Goal: Task Accomplishment & Management: Use online tool/utility

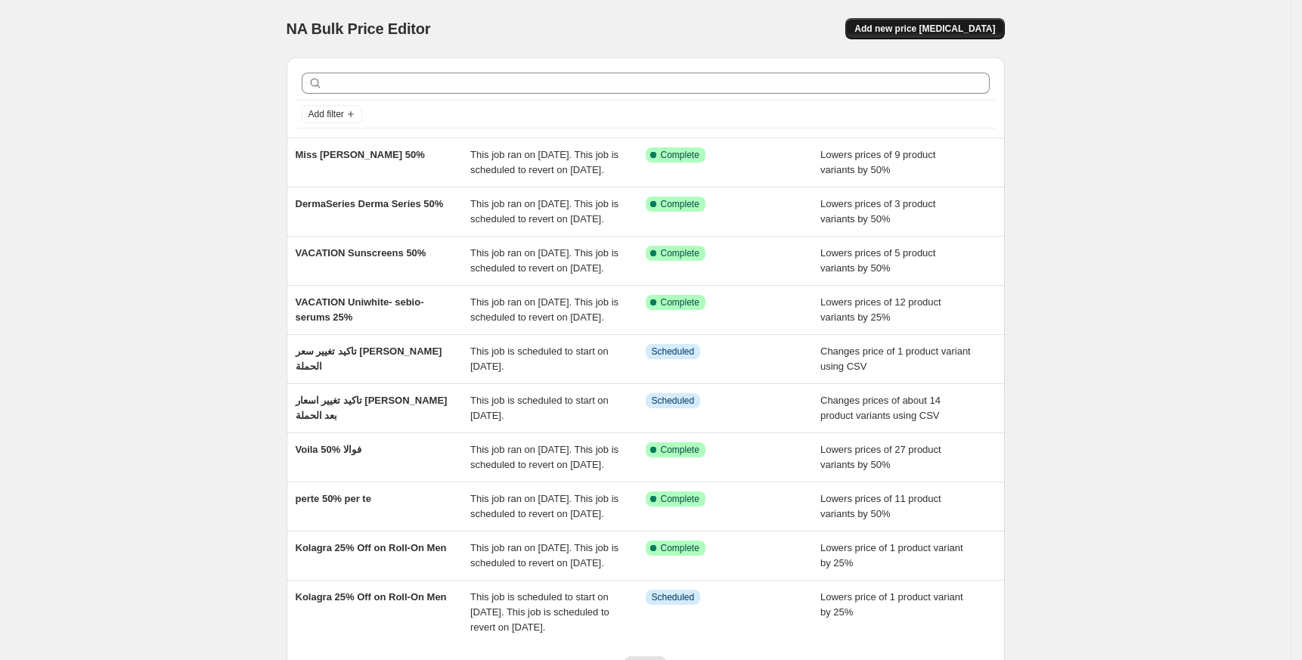
click at [928, 31] on span "Add new price [MEDICAL_DATA]" at bounding box center [924, 29] width 141 height 12
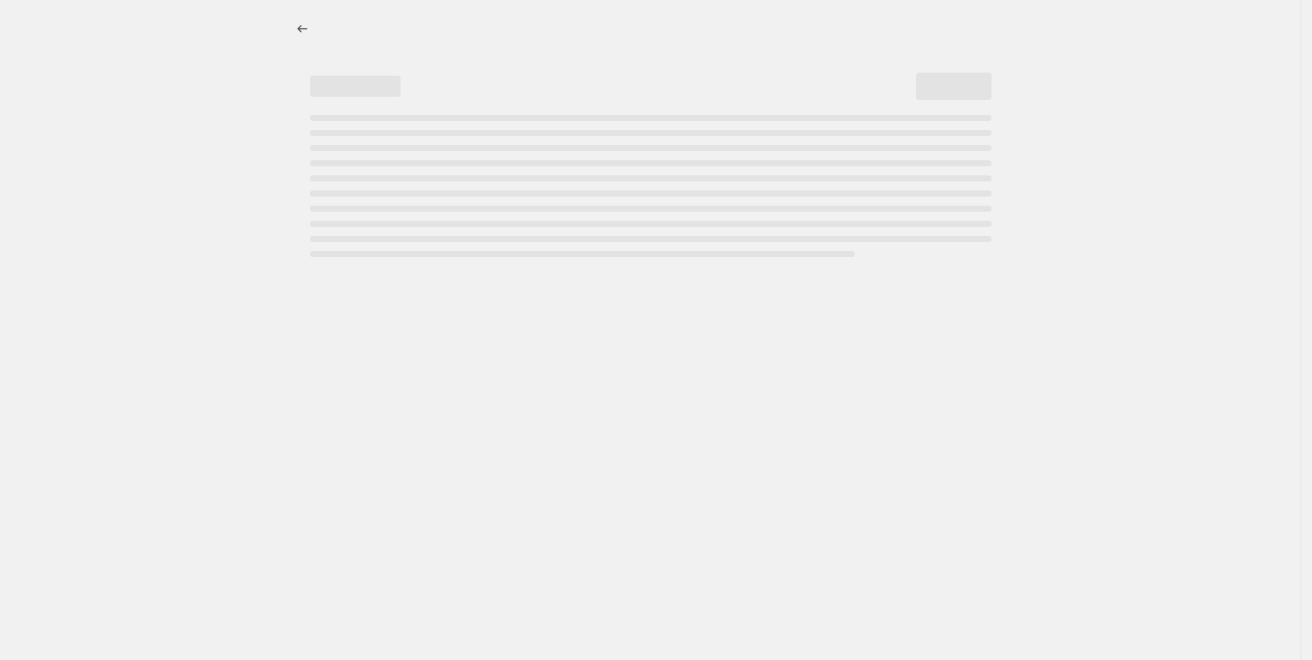
select select "percentage"
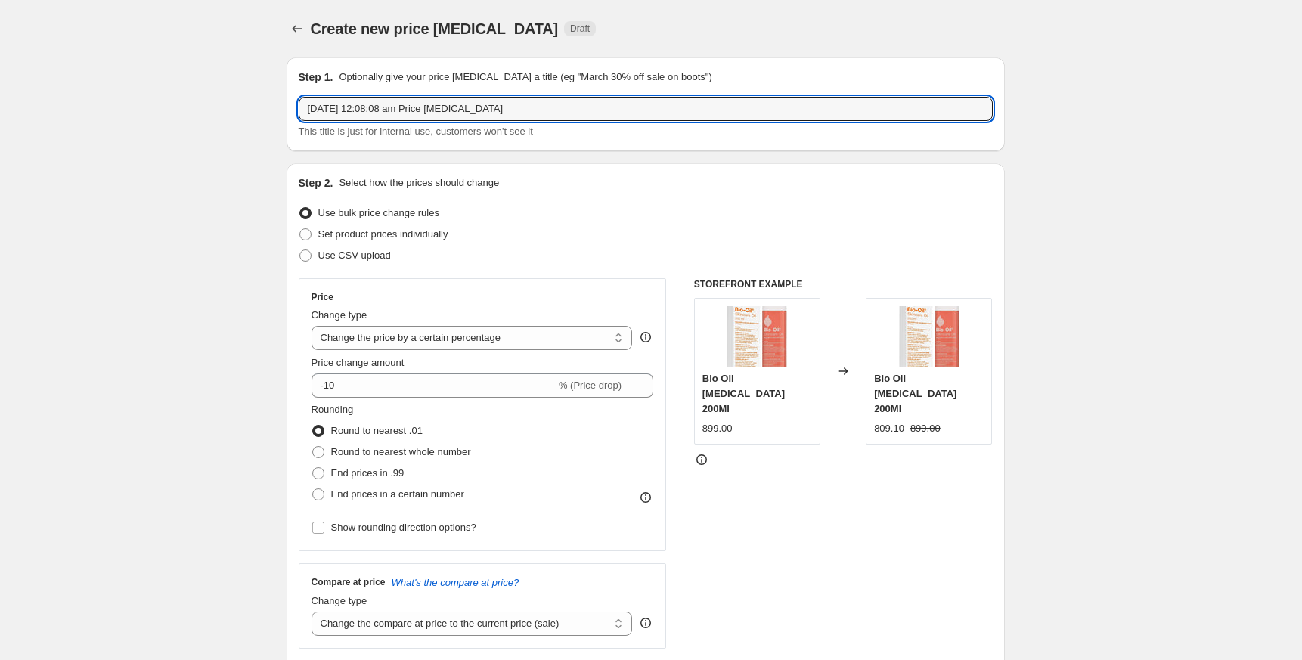
drag, startPoint x: 557, startPoint y: 100, endPoint x: 169, endPoint y: 129, distance: 389.6
paste input "perte / ala / lavie"
drag, startPoint x: 345, startPoint y: 104, endPoint x: 252, endPoint y: 116, distance: 92.9
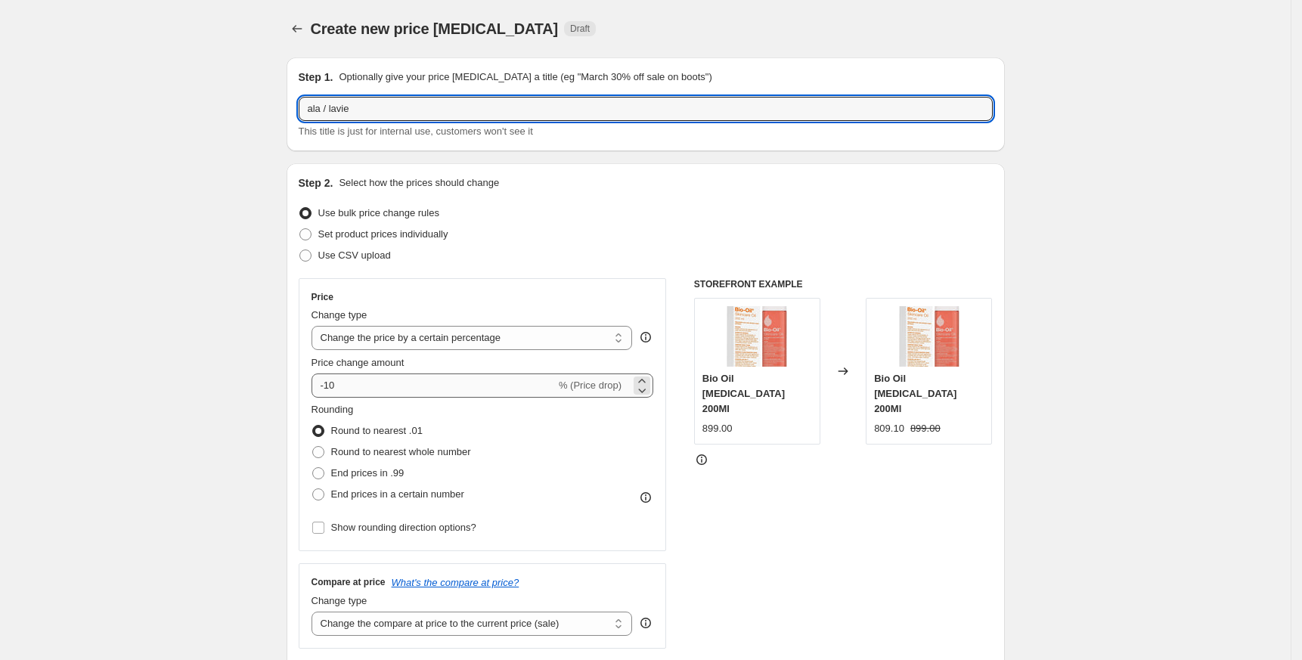
type input "ala / lavie"
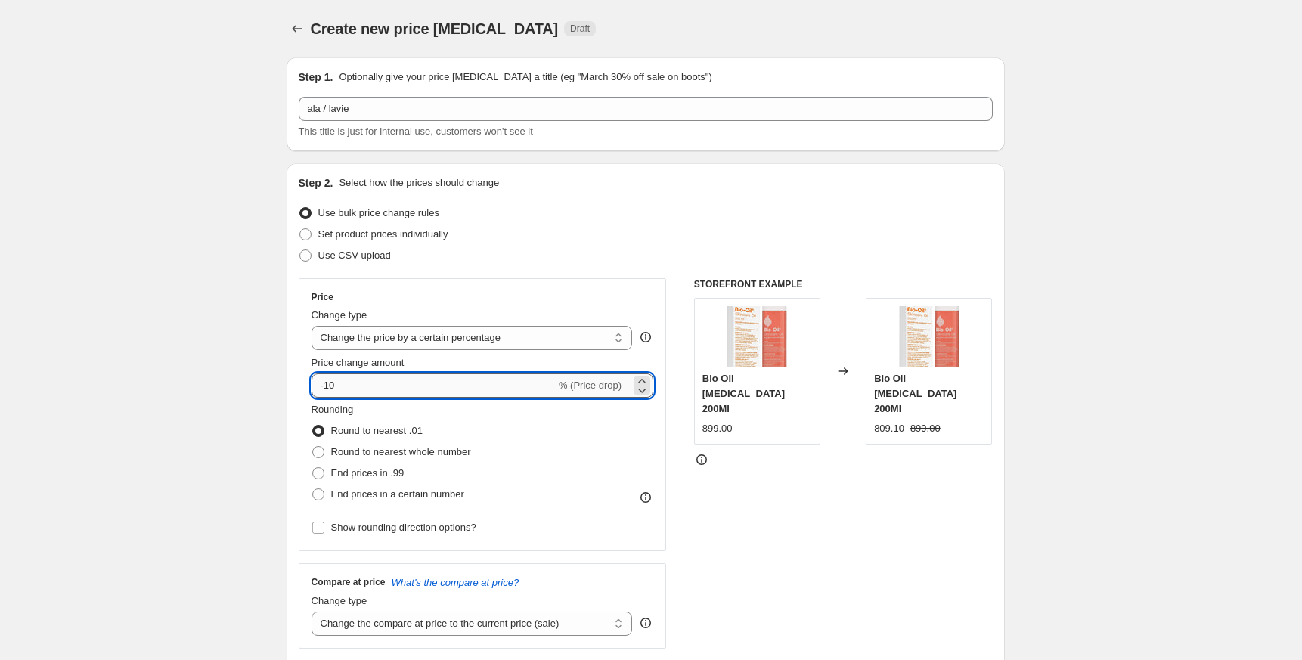
drag, startPoint x: 332, startPoint y: 381, endPoint x: 390, endPoint y: 396, distance: 60.1
click at [390, 396] on input "-10" at bounding box center [433, 385] width 244 height 24
type input "-1"
type input "-50"
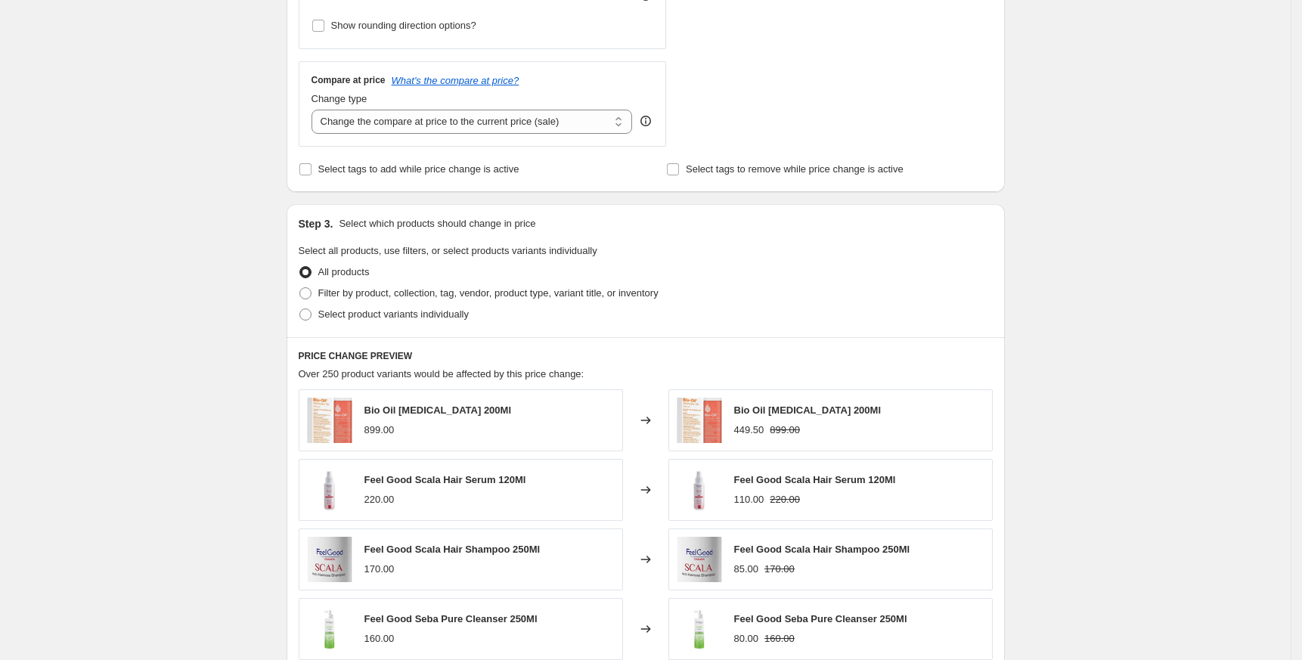
scroll to position [503, 0]
click at [364, 313] on span "Select product variants individually" at bounding box center [393, 312] width 150 height 11
click at [300, 308] on input "Select product variants individually" at bounding box center [299, 307] width 1 height 1
radio input "true"
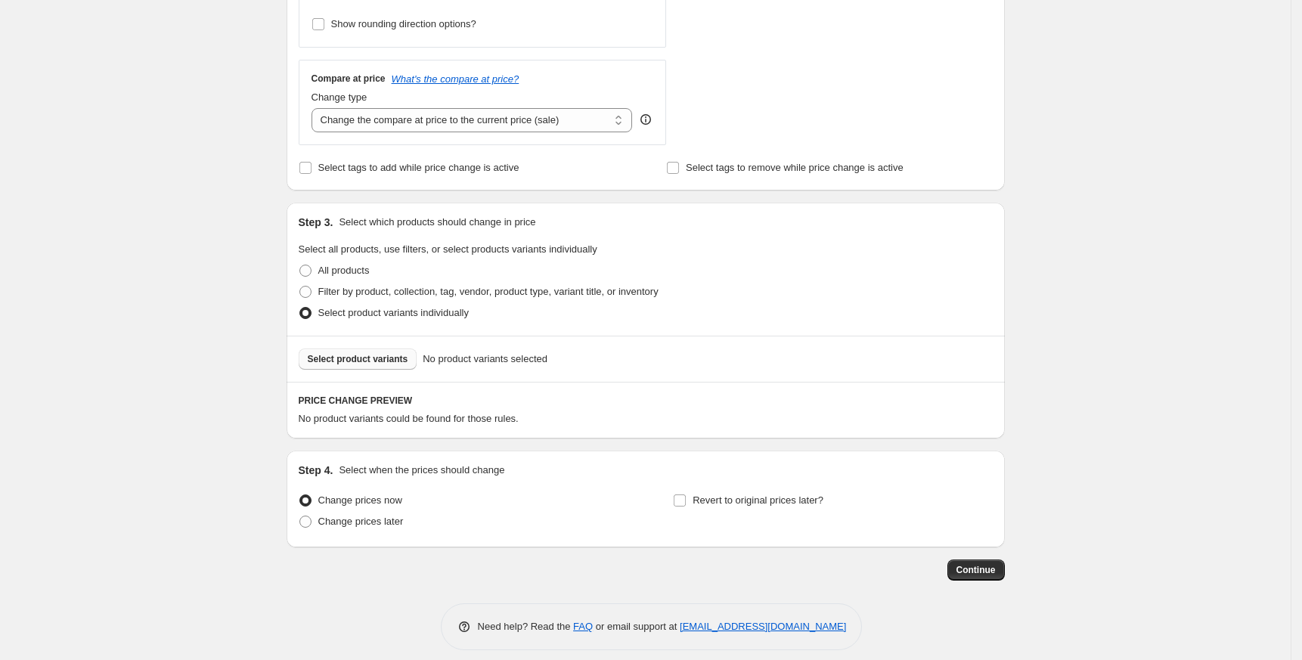
click at [357, 367] on button "Select product variants" at bounding box center [358, 358] width 119 height 21
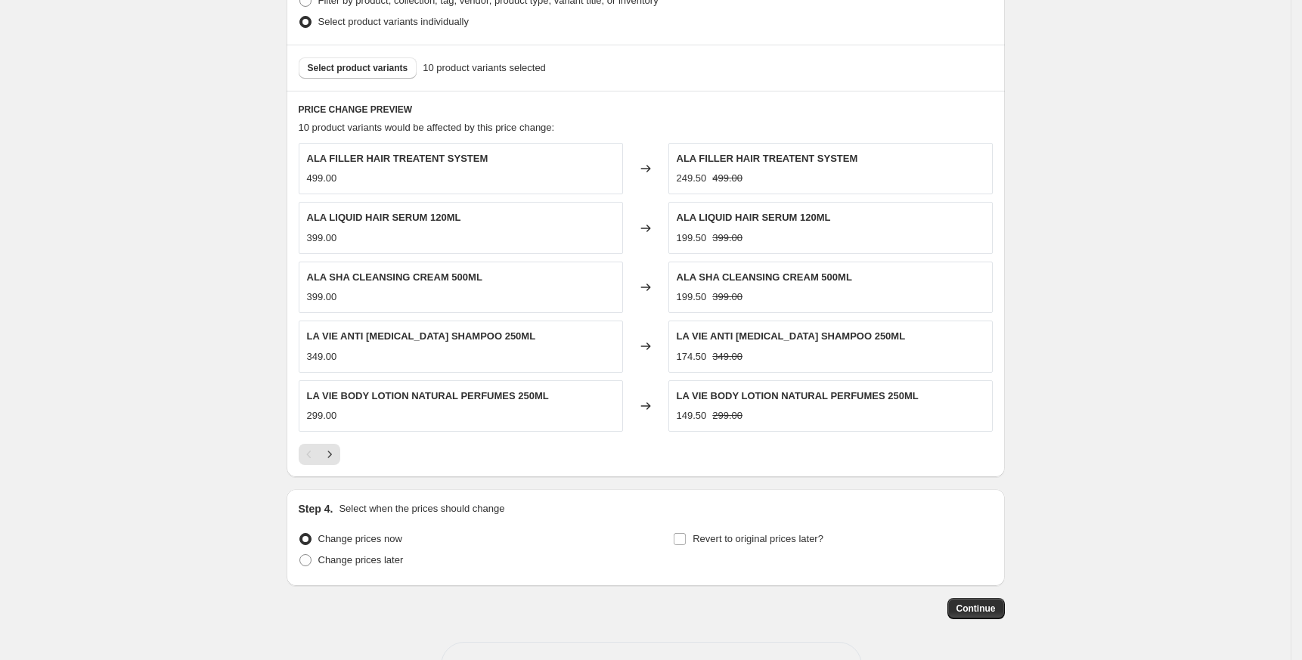
scroll to position [847, 0]
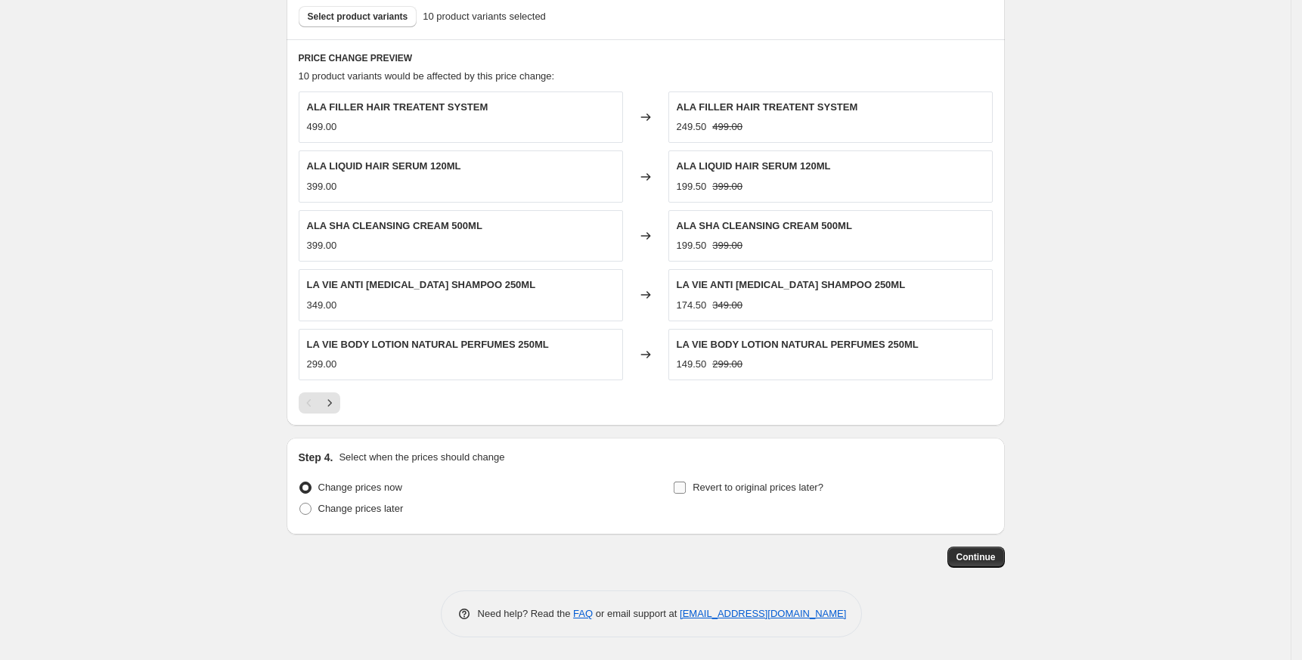
click at [735, 485] on span "Revert to original prices later?" at bounding box center [757, 486] width 131 height 11
click at [686, 485] on input "Revert to original prices later?" at bounding box center [679, 487] width 12 height 12
checkbox input "true"
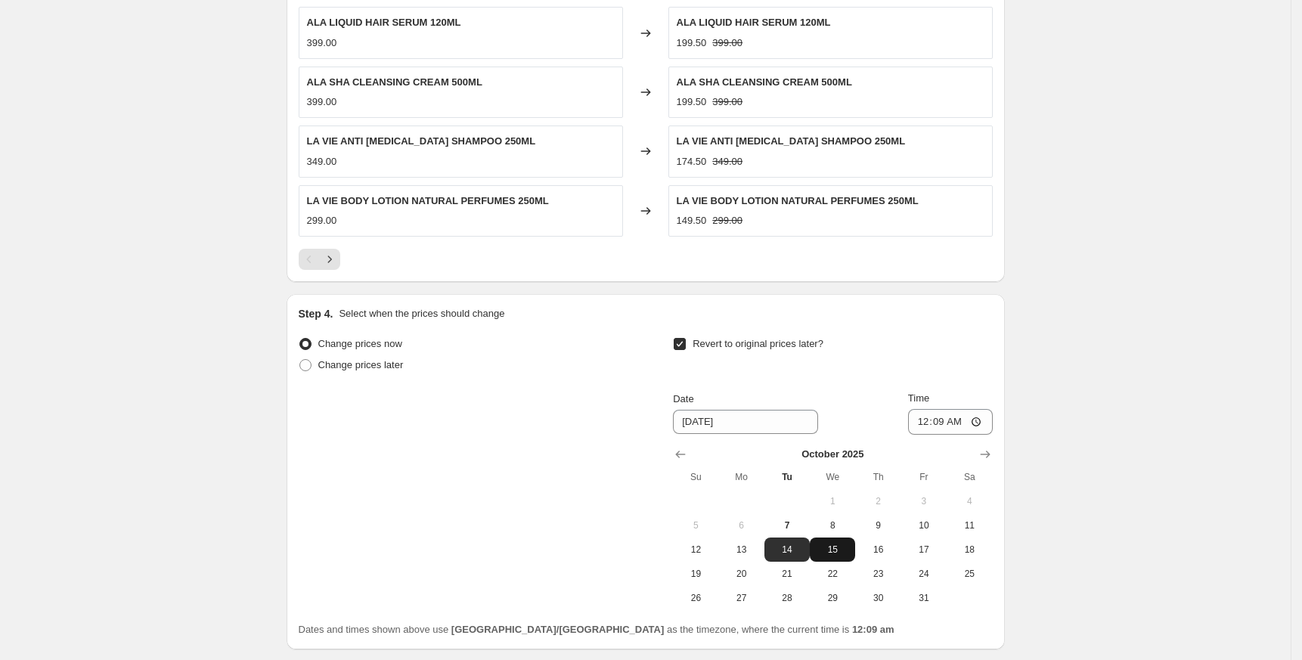
scroll to position [1105, 0]
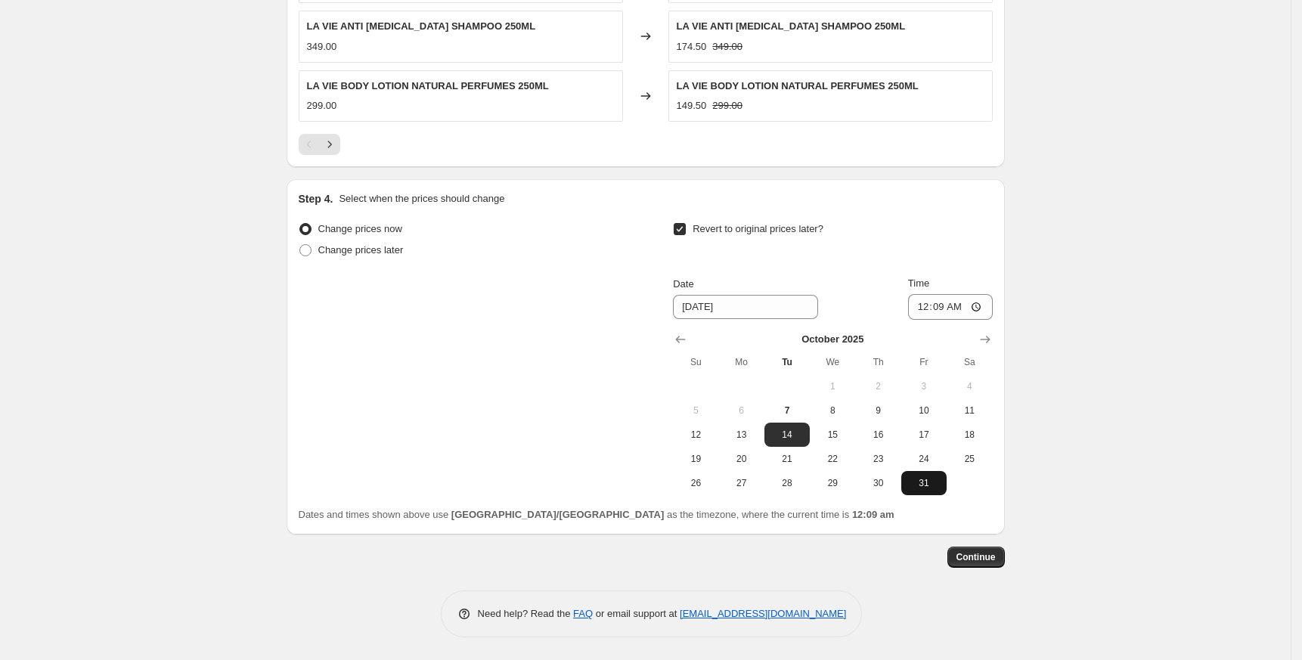
click at [929, 478] on span "31" at bounding box center [923, 483] width 33 height 12
type input "[DATE]"
click at [932, 308] on input "00:09" at bounding box center [950, 307] width 85 height 26
type input "23:45"
click at [989, 560] on span "Continue" at bounding box center [975, 557] width 39 height 12
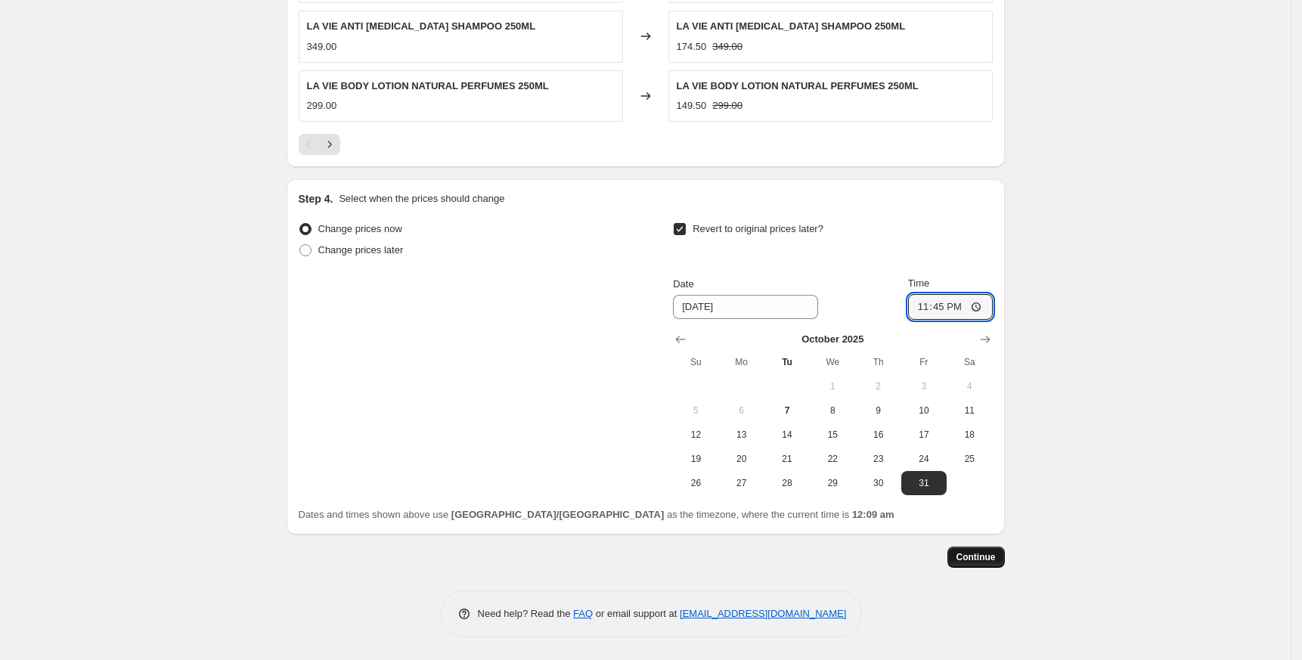
scroll to position [0, 0]
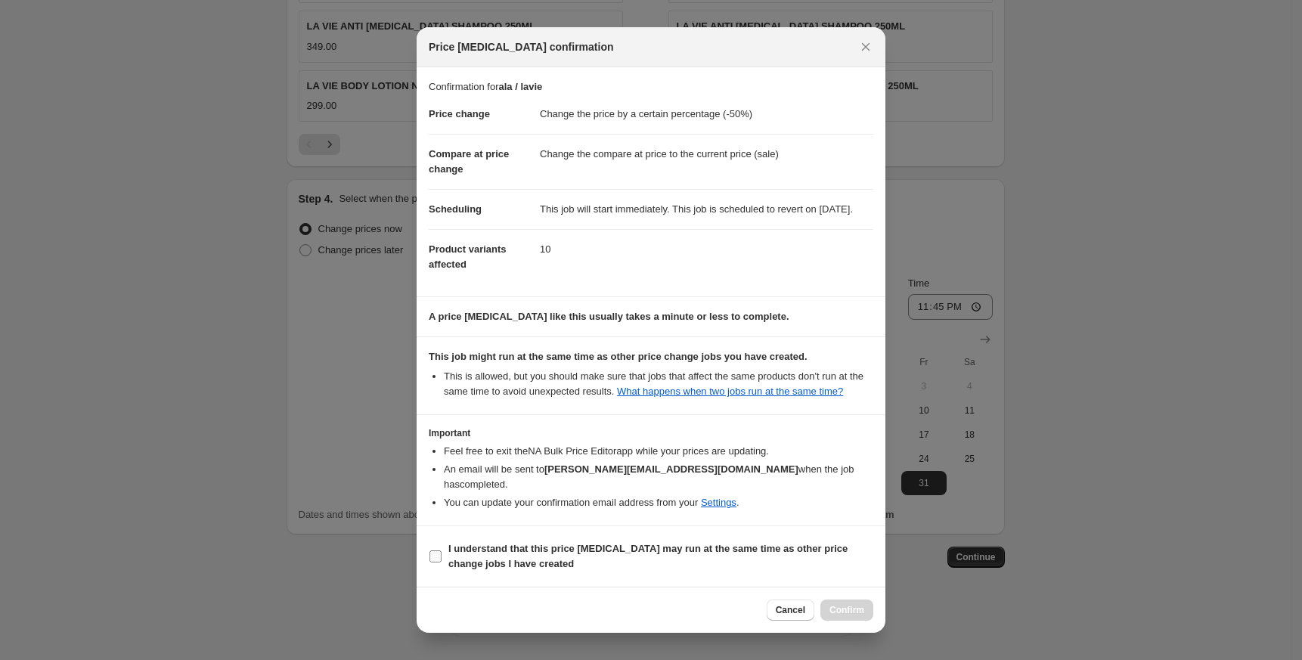
click at [506, 550] on b "I understand that this price [MEDICAL_DATA] may run at the same time as other p…" at bounding box center [647, 556] width 399 height 26
click at [441, 550] on input "I understand that this price [MEDICAL_DATA] may run at the same time as other p…" at bounding box center [435, 556] width 12 height 12
checkbox input "true"
click at [864, 613] on button "Confirm" at bounding box center [846, 609] width 53 height 21
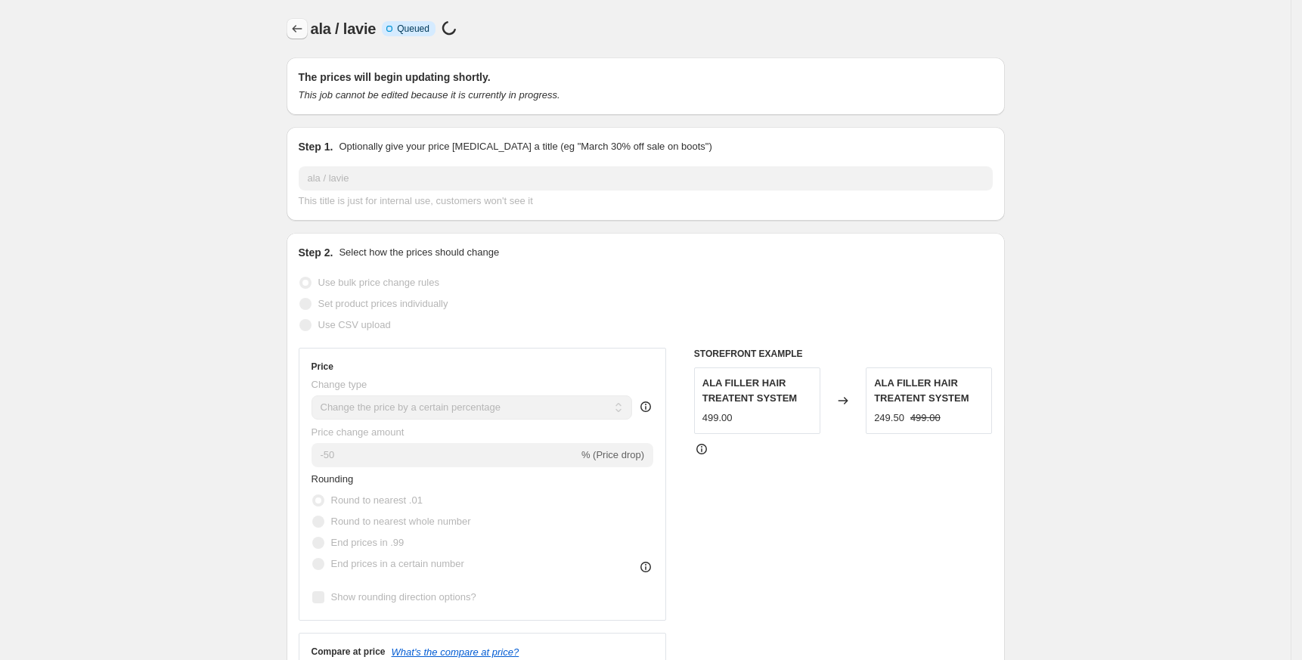
click at [303, 27] on icon "Price change jobs" at bounding box center [297, 28] width 15 height 15
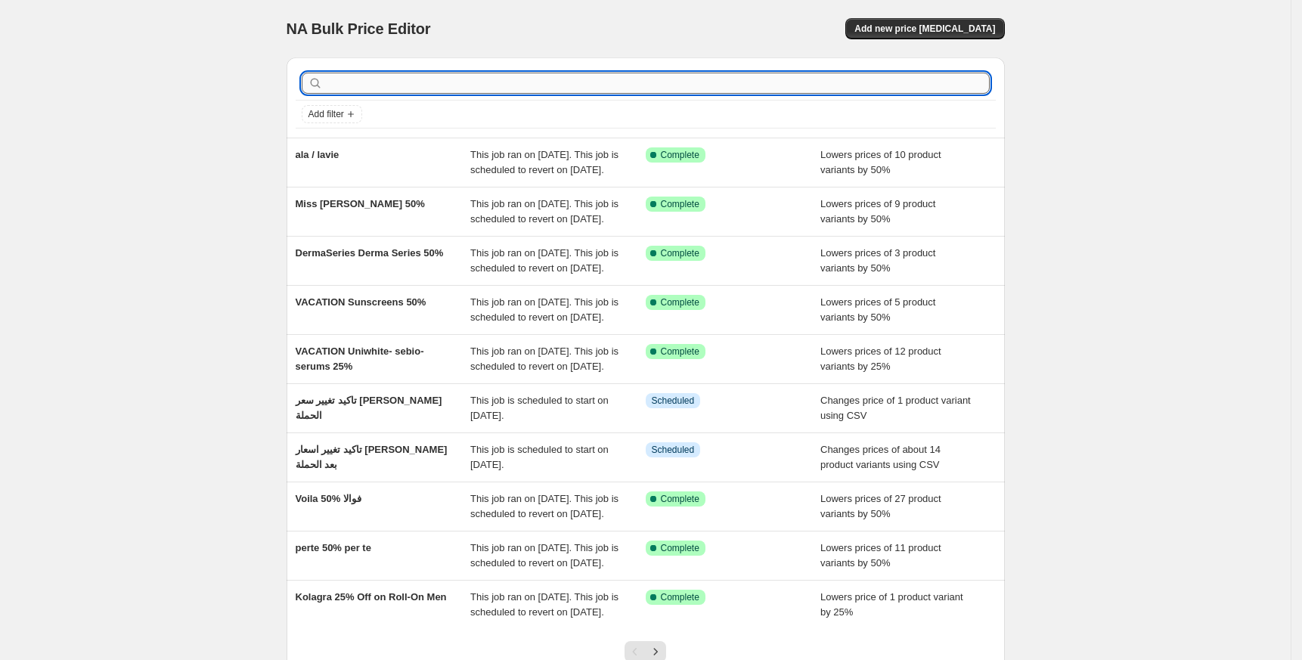
click at [756, 87] on input "text" at bounding box center [658, 83] width 664 height 21
paste input "layl’or"
type input "layl’or"
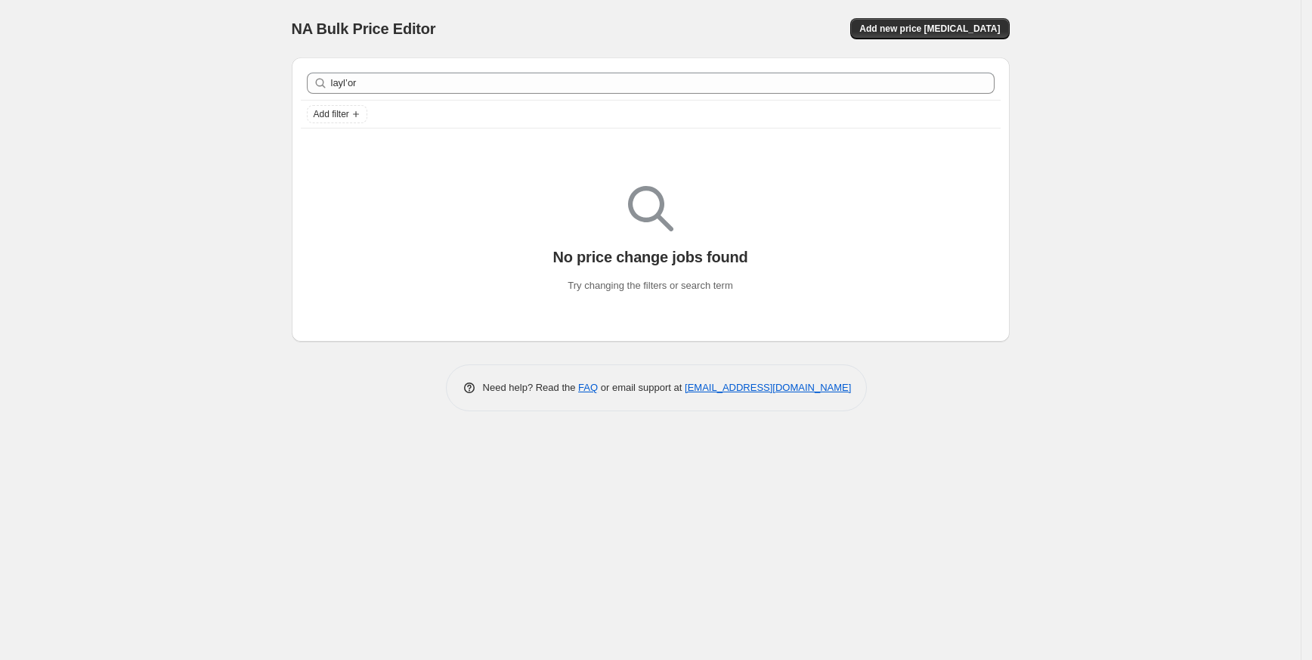
click at [470, 69] on div "layl’or Clear" at bounding box center [651, 83] width 700 height 33
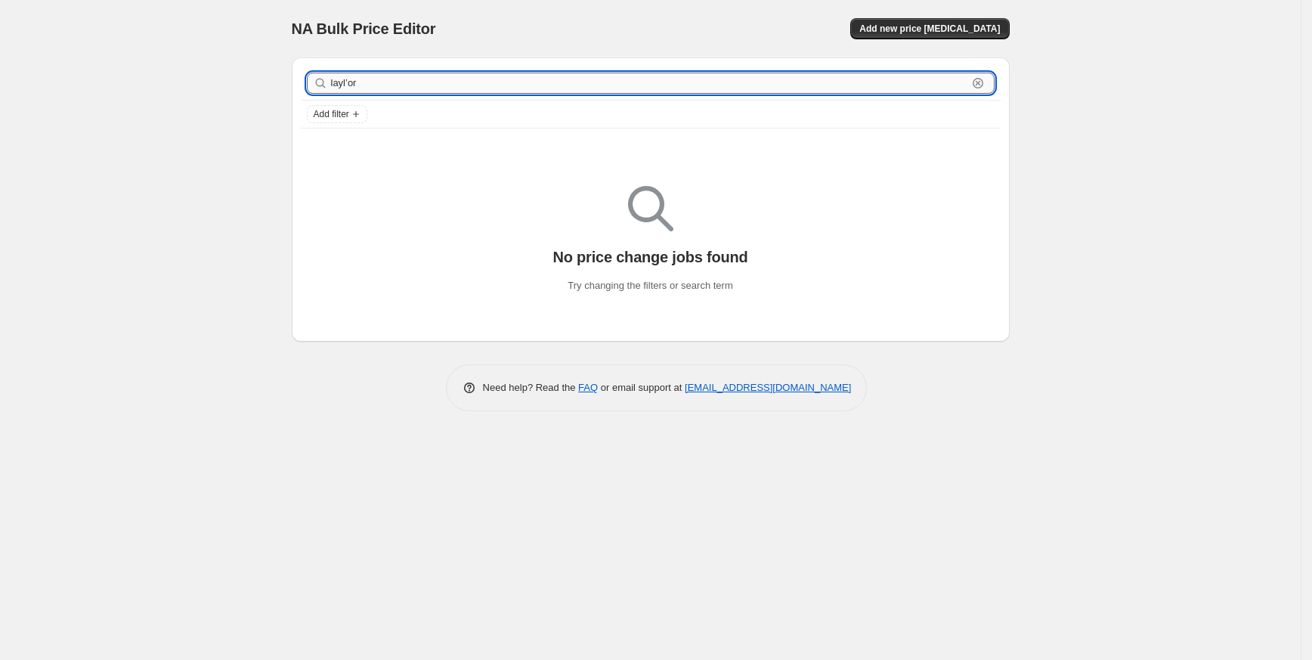
type input "laylor"
click at [342, 81] on input "laylor" at bounding box center [649, 83] width 636 height 21
type input "lay lor"
click at [372, 73] on input "lay lor" at bounding box center [649, 83] width 636 height 21
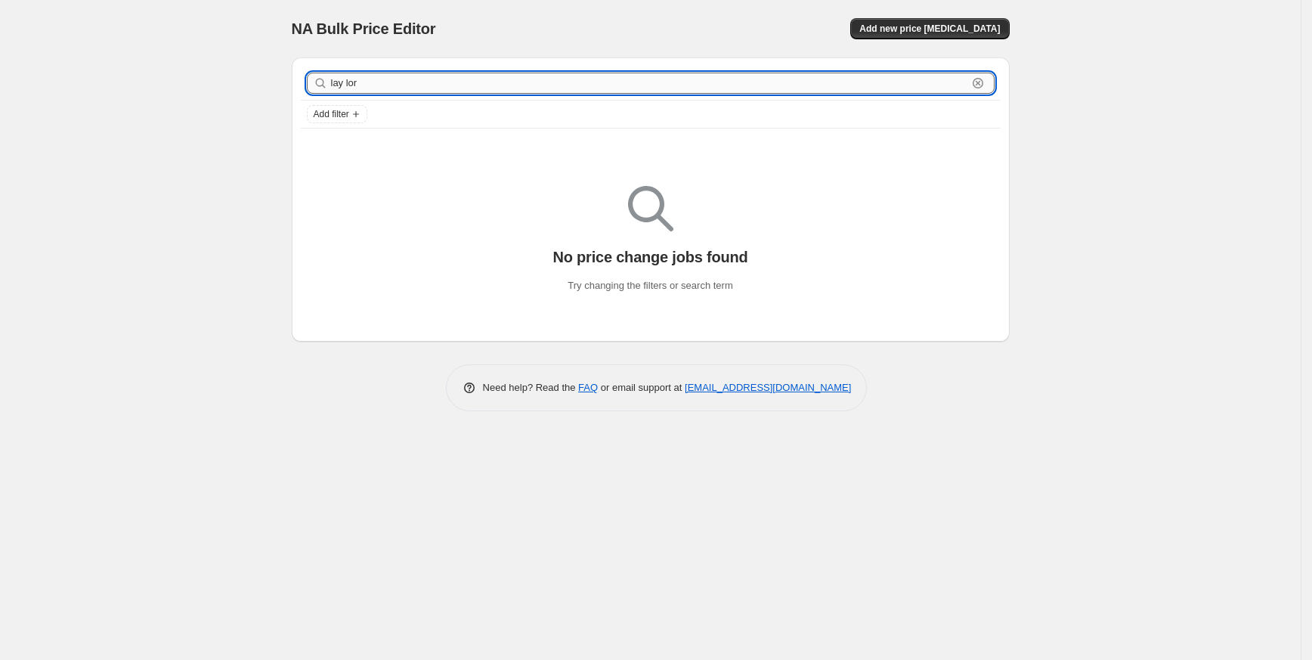
click at [372, 73] on input "lay lor" at bounding box center [649, 83] width 636 height 21
paste input "l’"
paste input "layl’or"
type input "layl’or layl’or"
type input "layl’or laylor"
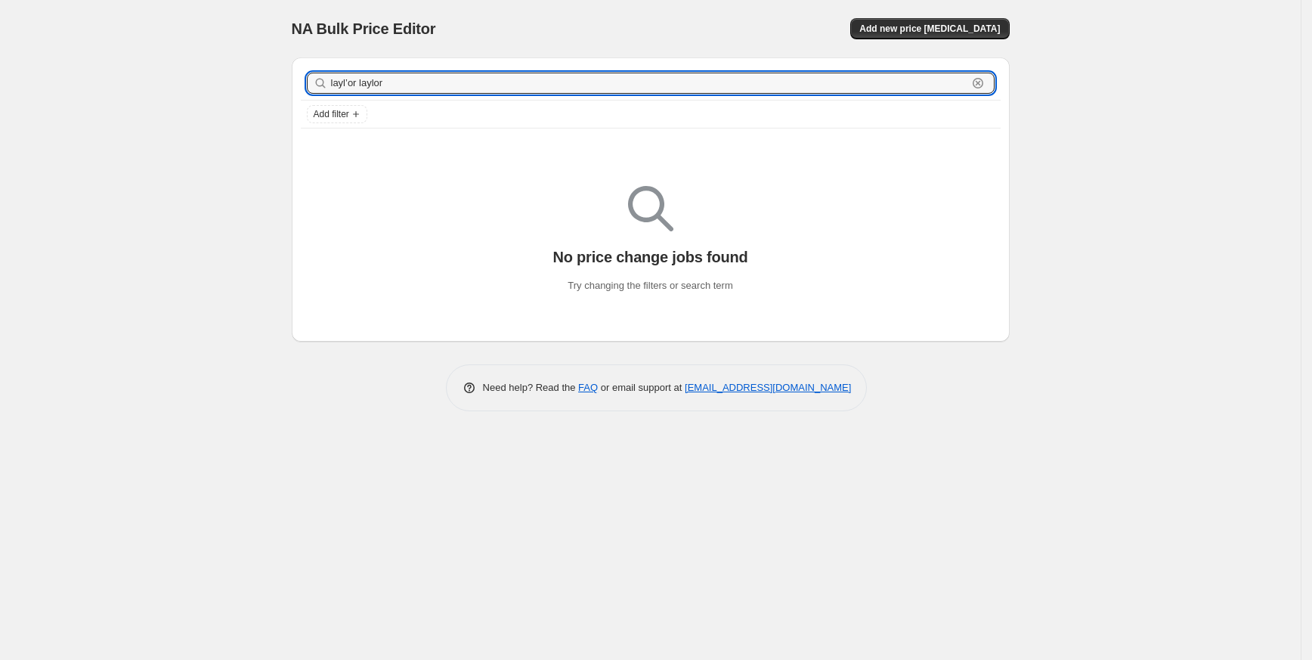
click at [417, 81] on input "layl’or laylor" at bounding box center [649, 83] width 636 height 21
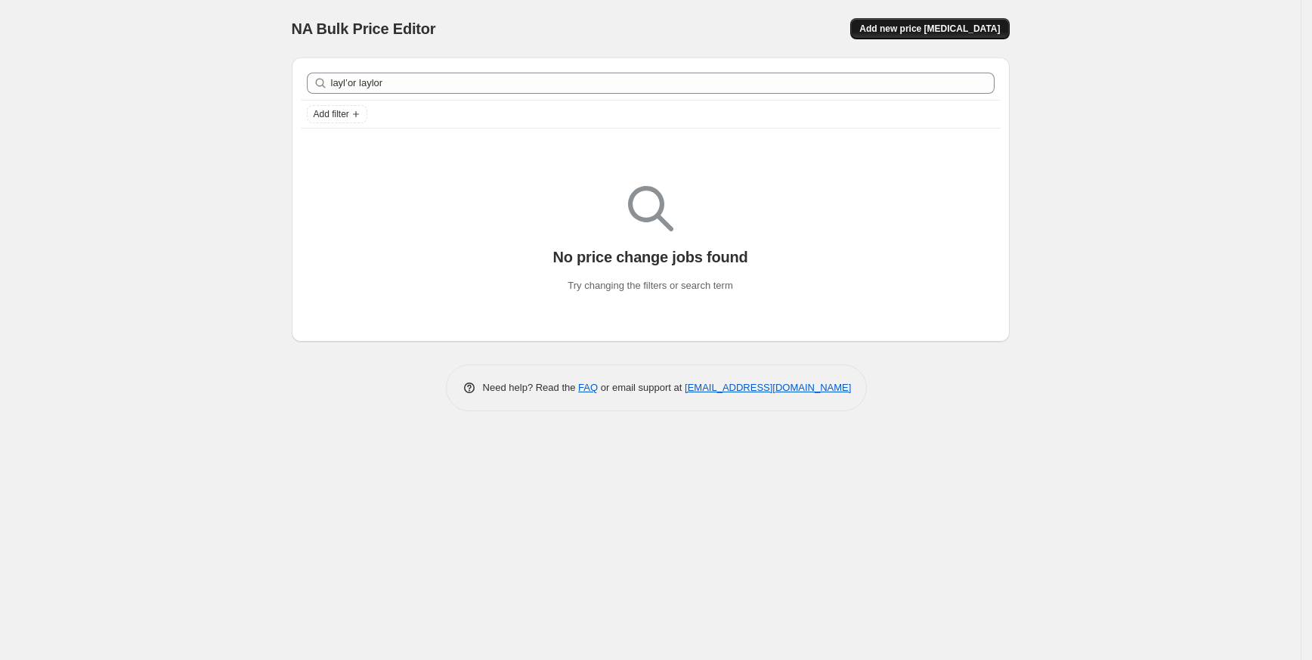
click at [1002, 24] on button "Add new price [MEDICAL_DATA]" at bounding box center [929, 28] width 159 height 21
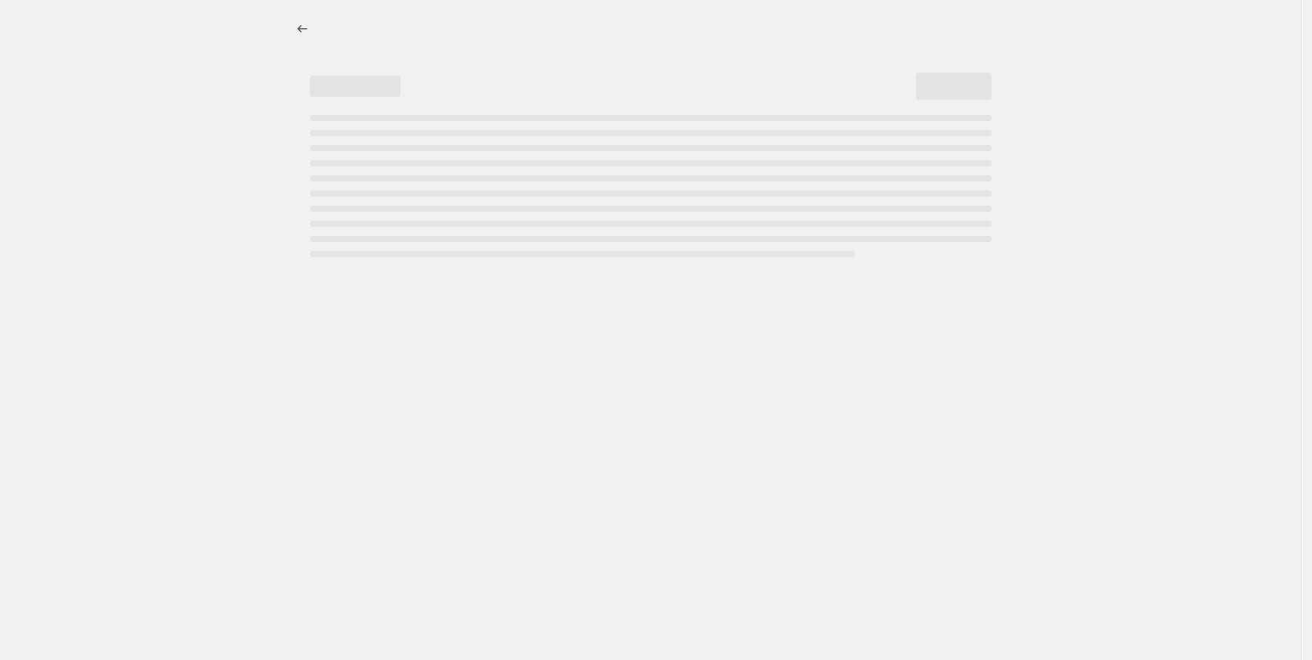
select select "percentage"
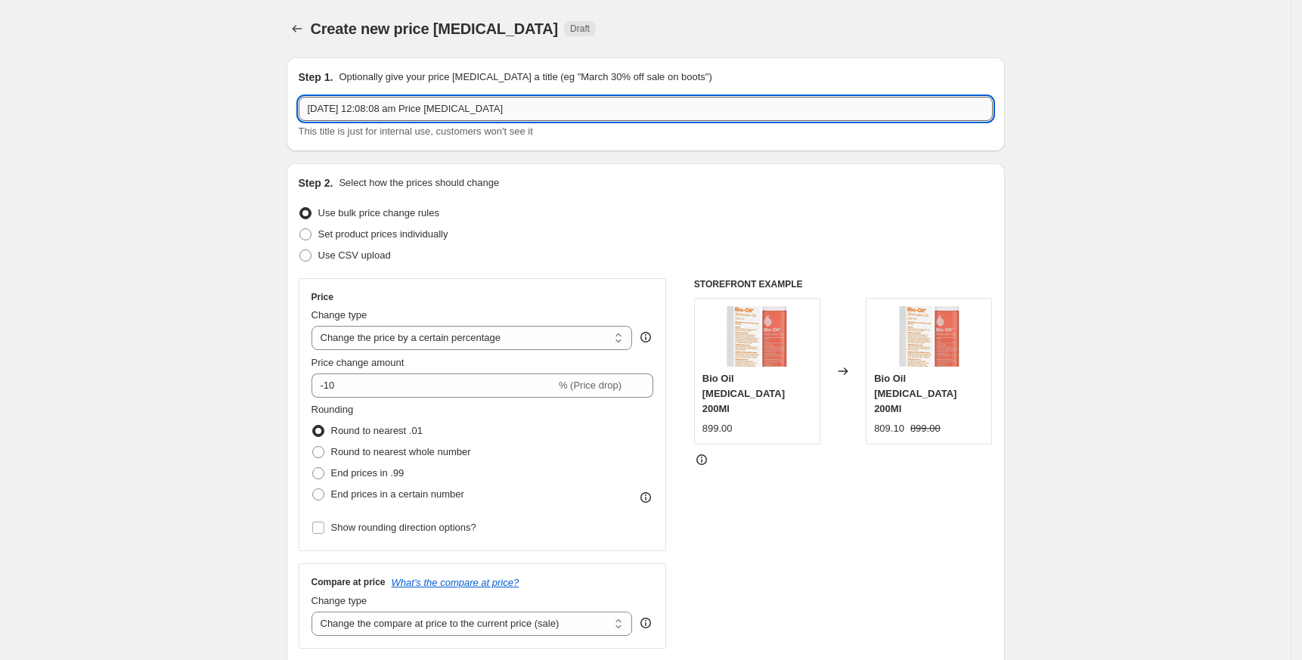
click at [516, 107] on input "[DATE] 12:08:08 am Price [MEDICAL_DATA]" at bounding box center [646, 109] width 694 height 24
paste input "layl’or laylor"
type input "layl’or laylor 50%"
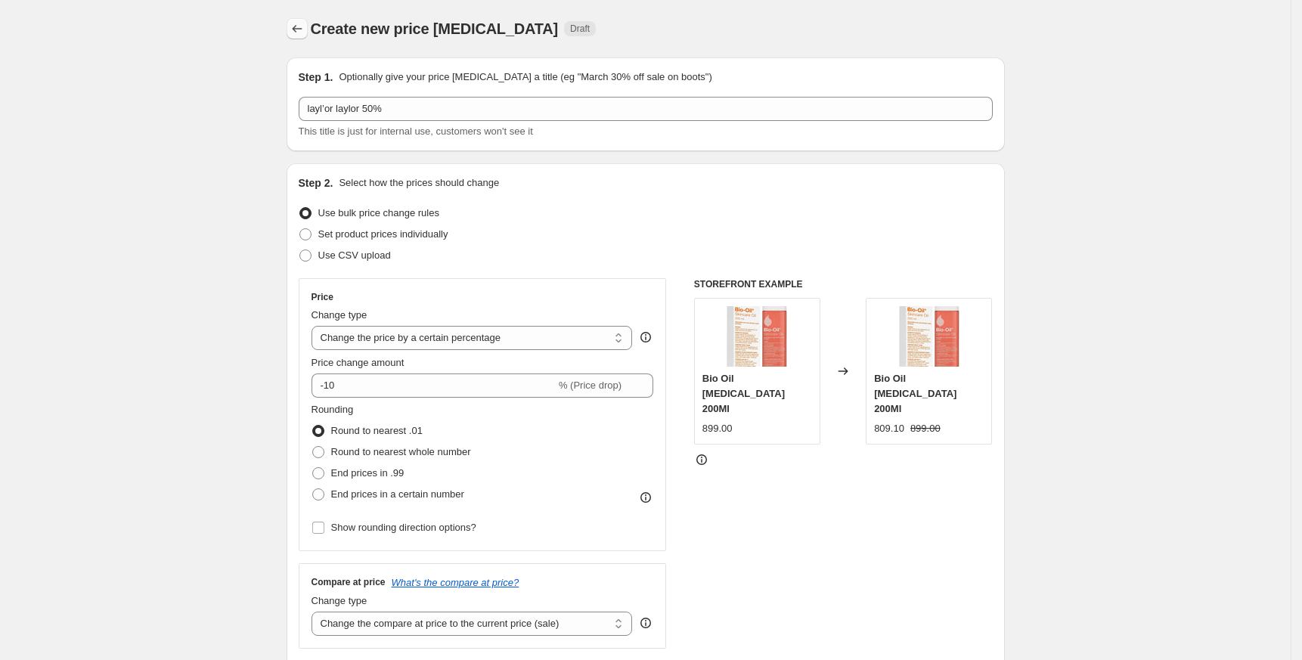
click at [303, 33] on icon "Price change jobs" at bounding box center [297, 28] width 15 height 15
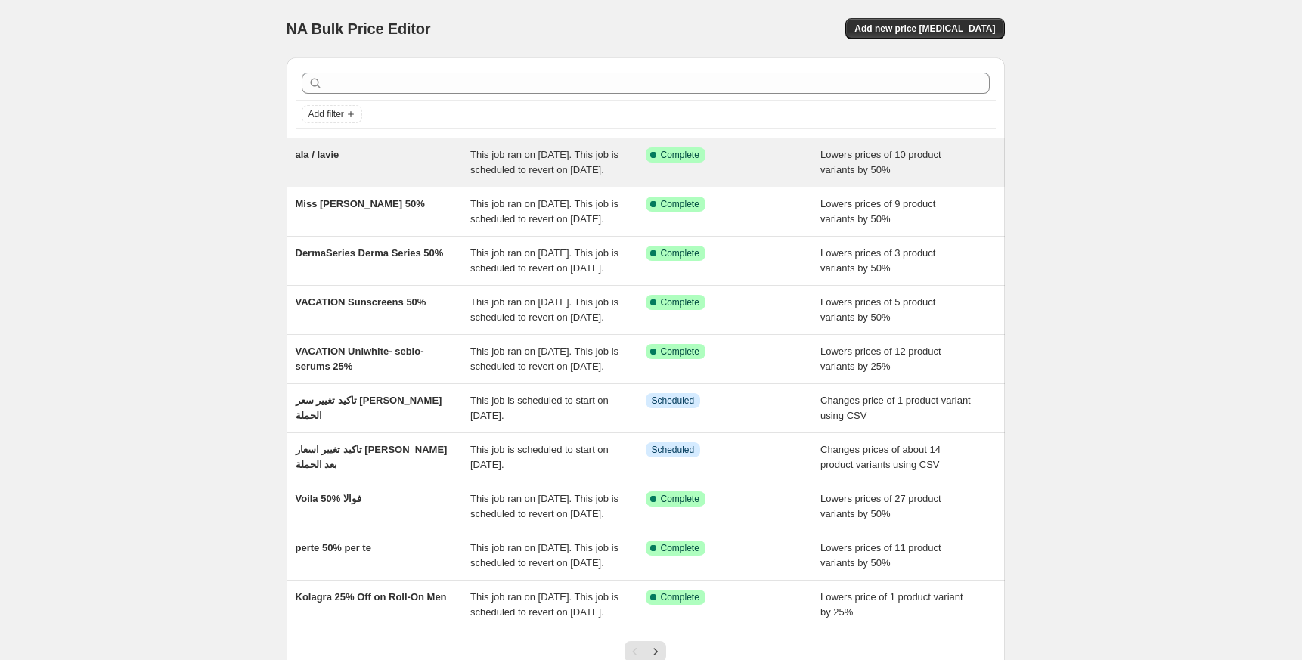
click at [385, 160] on div "ala / lavie" at bounding box center [383, 162] width 175 height 30
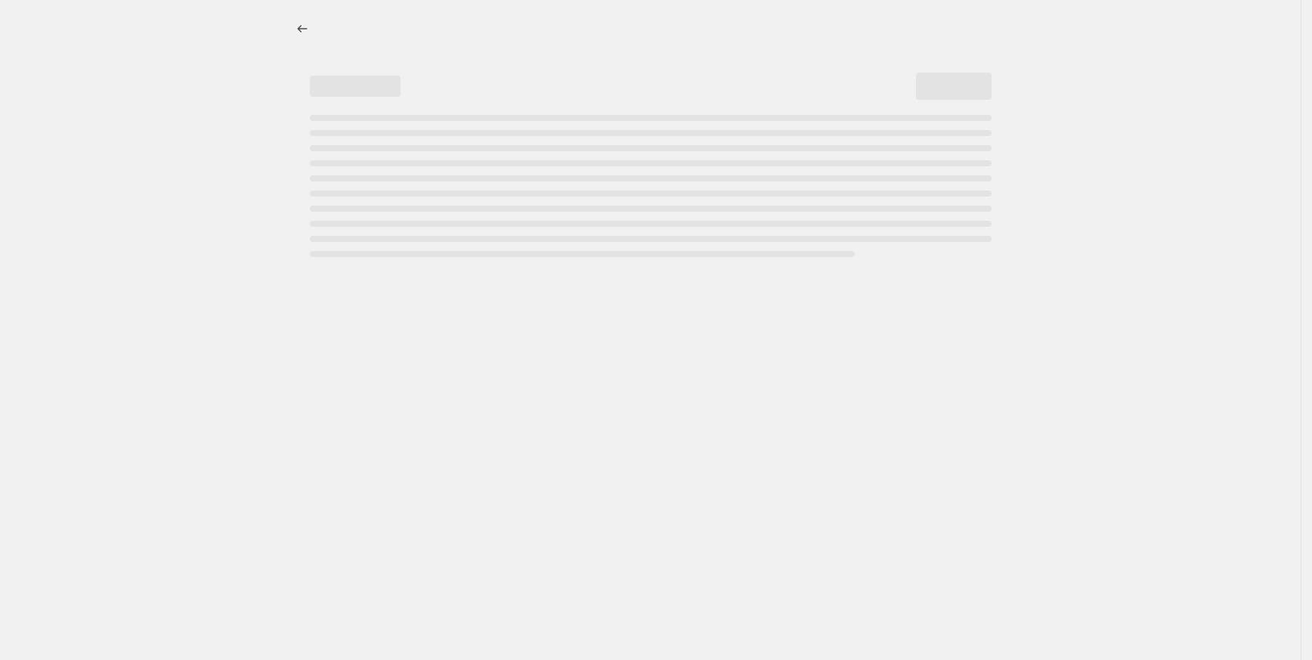
select select "percentage"
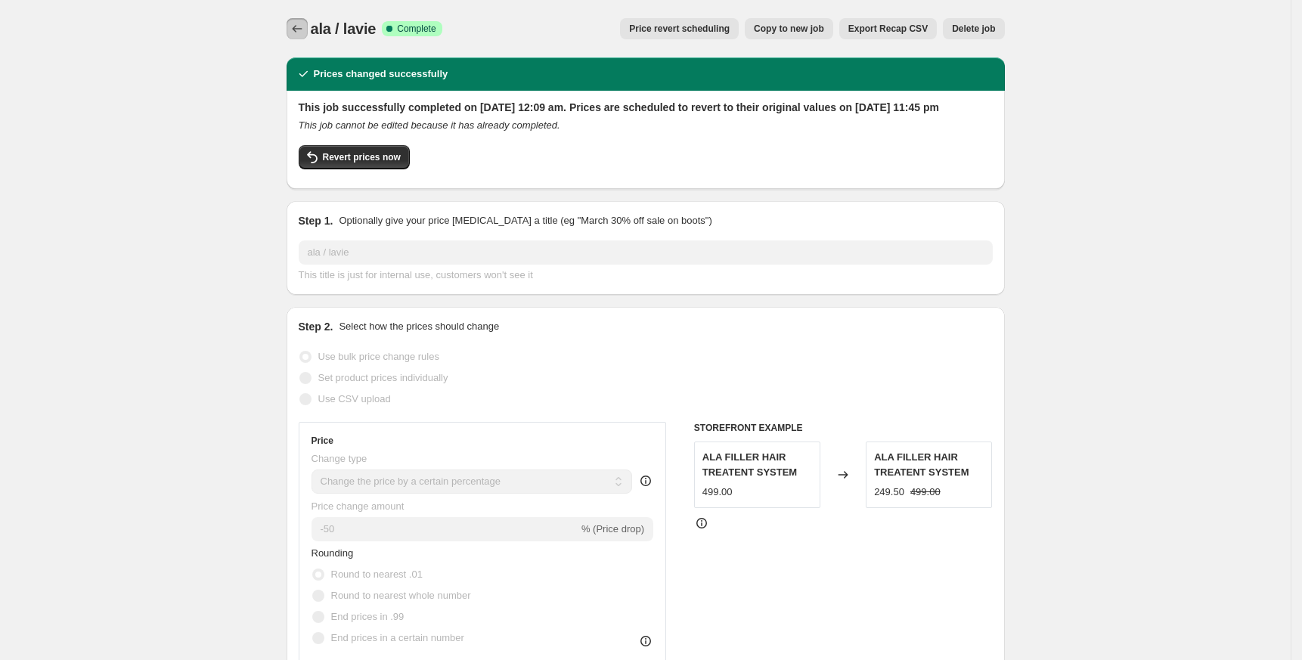
click at [305, 33] on icon "Price change jobs" at bounding box center [297, 28] width 15 height 15
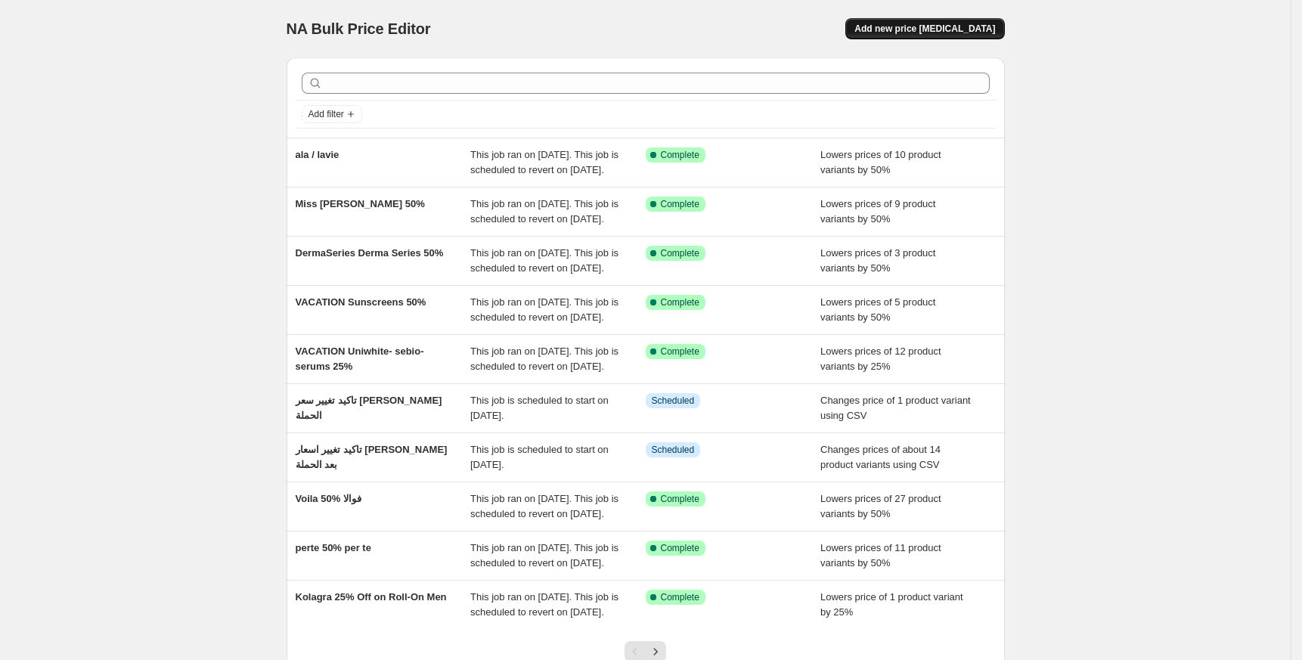
click at [992, 29] on span "Add new price [MEDICAL_DATA]" at bounding box center [924, 29] width 141 height 12
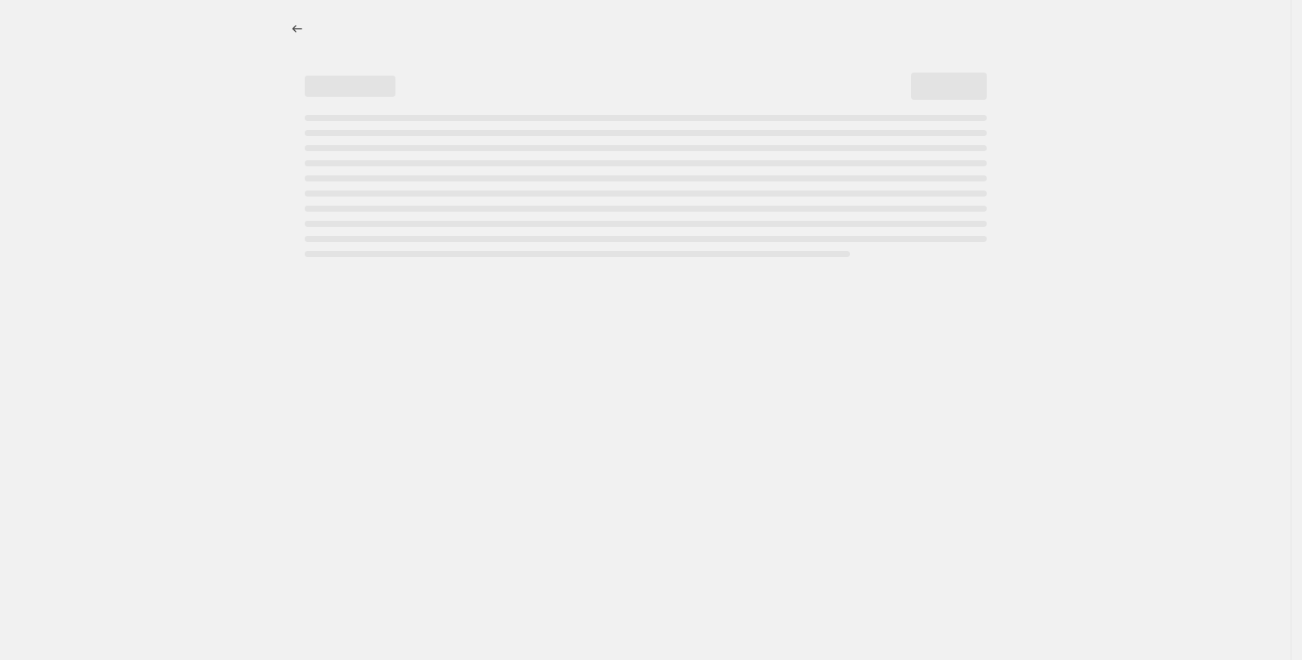
select select "percentage"
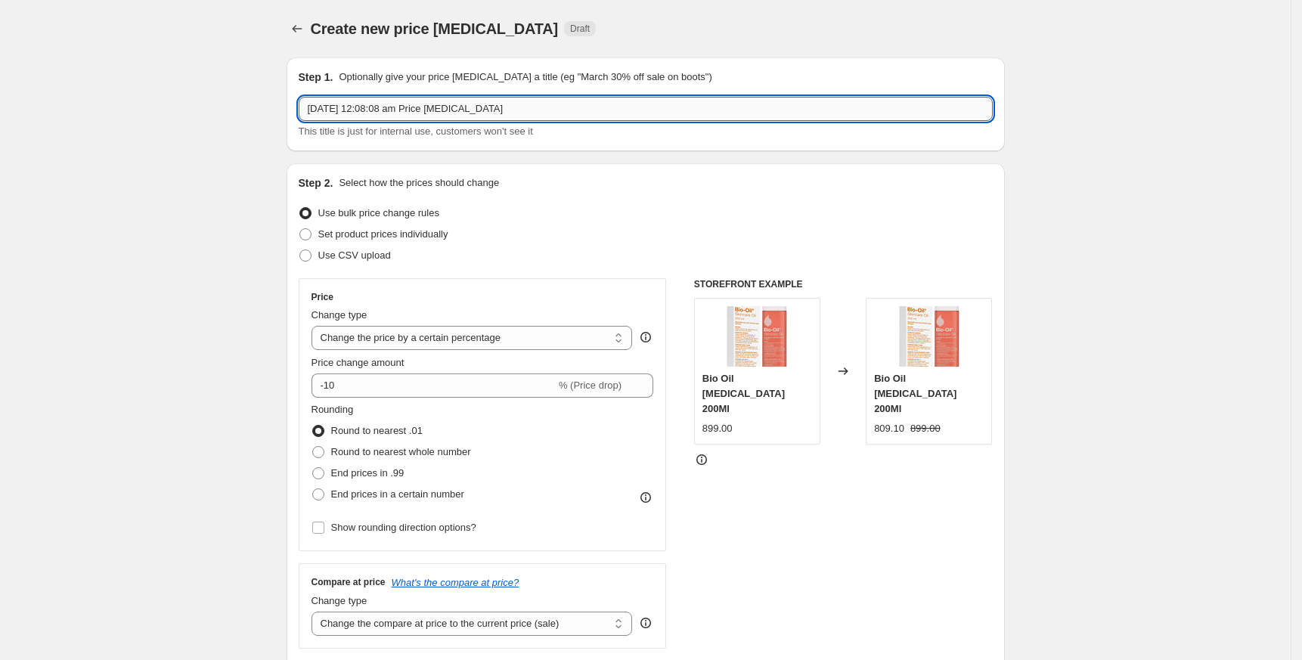
click at [552, 105] on input "[DATE] 12:08:08 am Price [MEDICAL_DATA]" at bounding box center [646, 109] width 694 height 24
paste input "layl’or laylor 50%"
type input "layl’or laylor 50%"
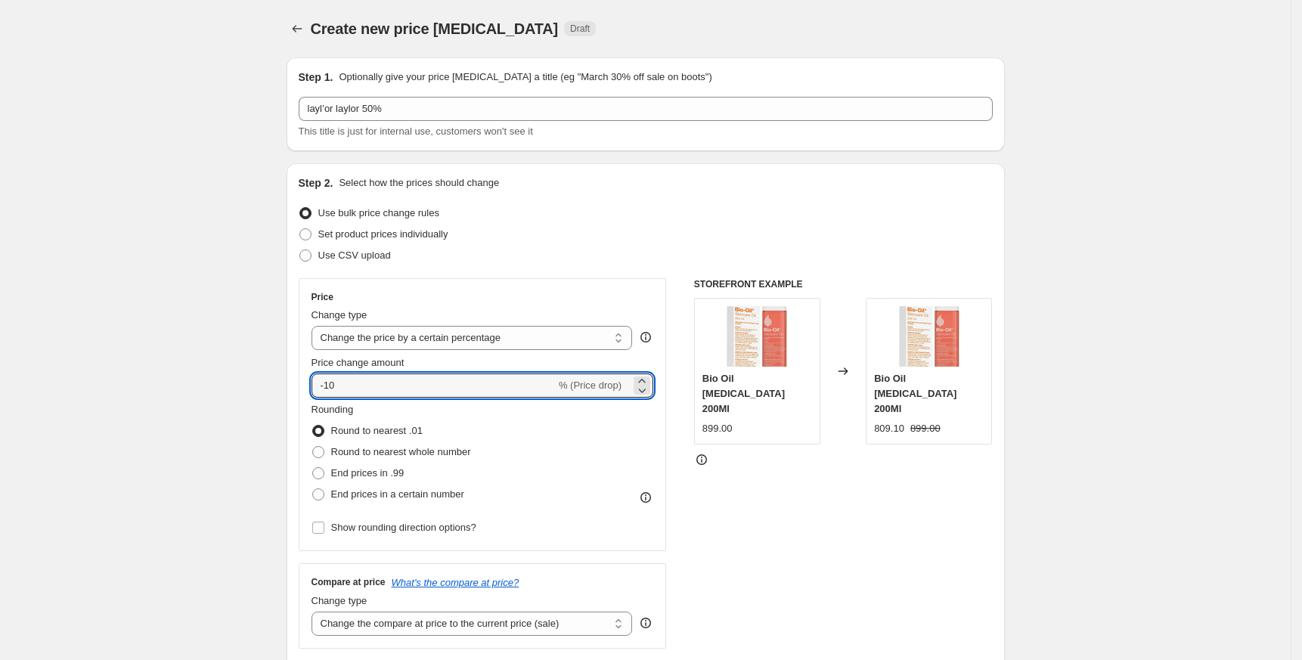
drag, startPoint x: 329, startPoint y: 383, endPoint x: 463, endPoint y: 398, distance: 135.3
click at [463, 398] on div "Price Change type Change the price to a certain amount Change the price by a ce…" at bounding box center [482, 414] width 342 height 247
type input "-50"
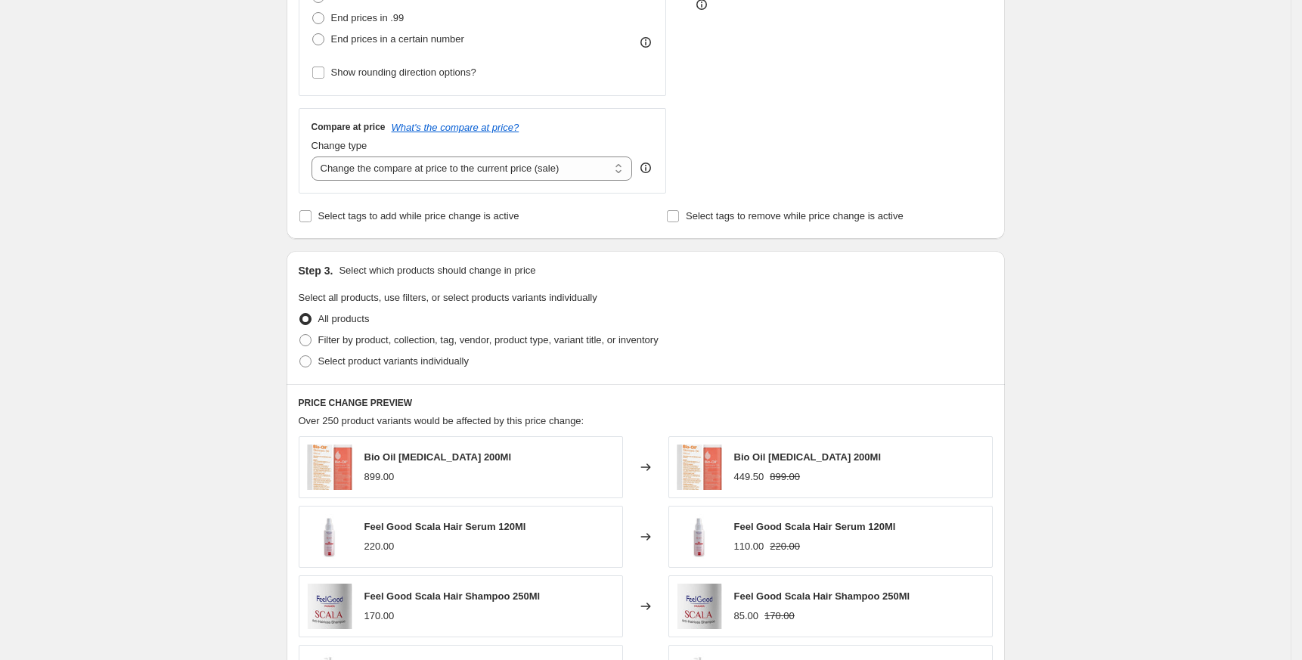
scroll to position [503, 0]
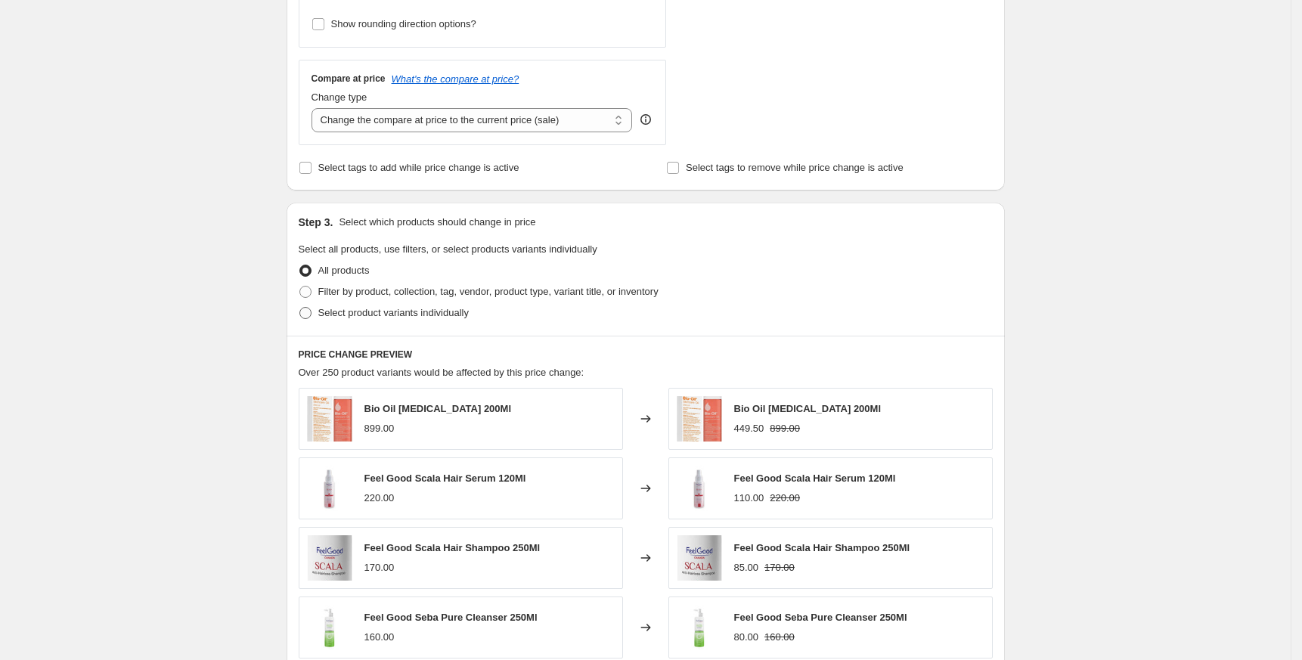
click at [376, 313] on span "Select product variants individually" at bounding box center [393, 312] width 150 height 11
click at [300, 308] on input "Select product variants individually" at bounding box center [299, 307] width 1 height 1
radio input "true"
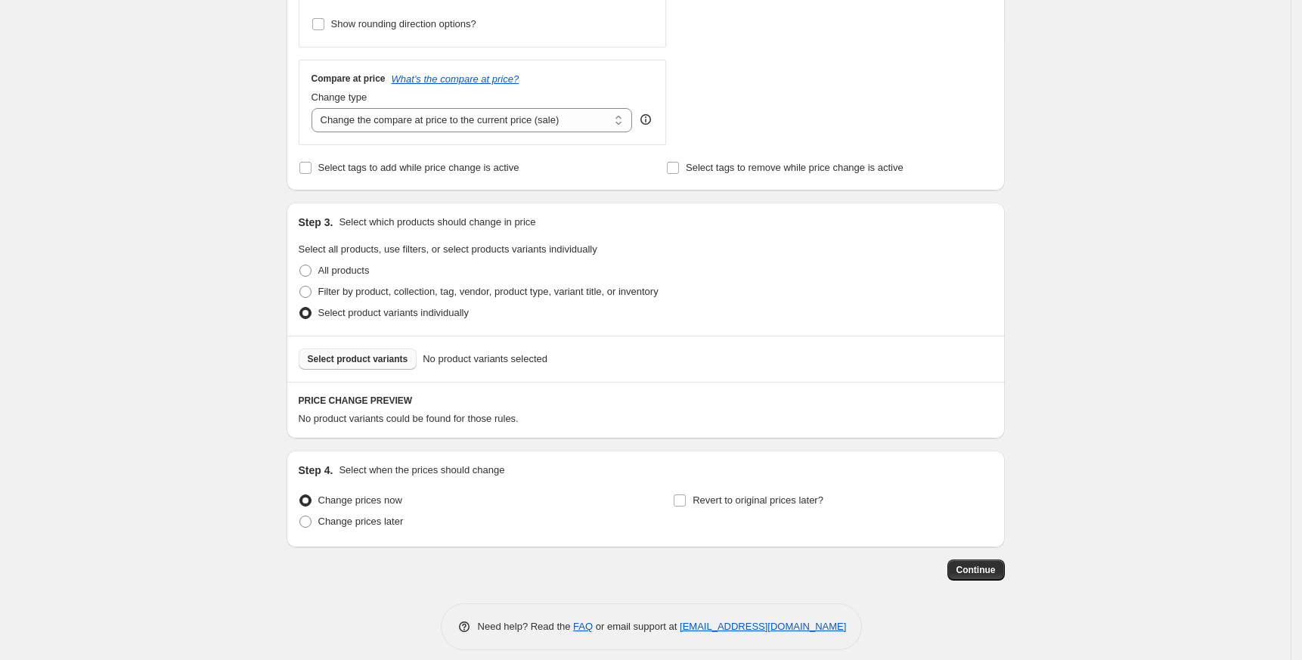
click at [392, 364] on span "Select product variants" at bounding box center [358, 359] width 101 height 12
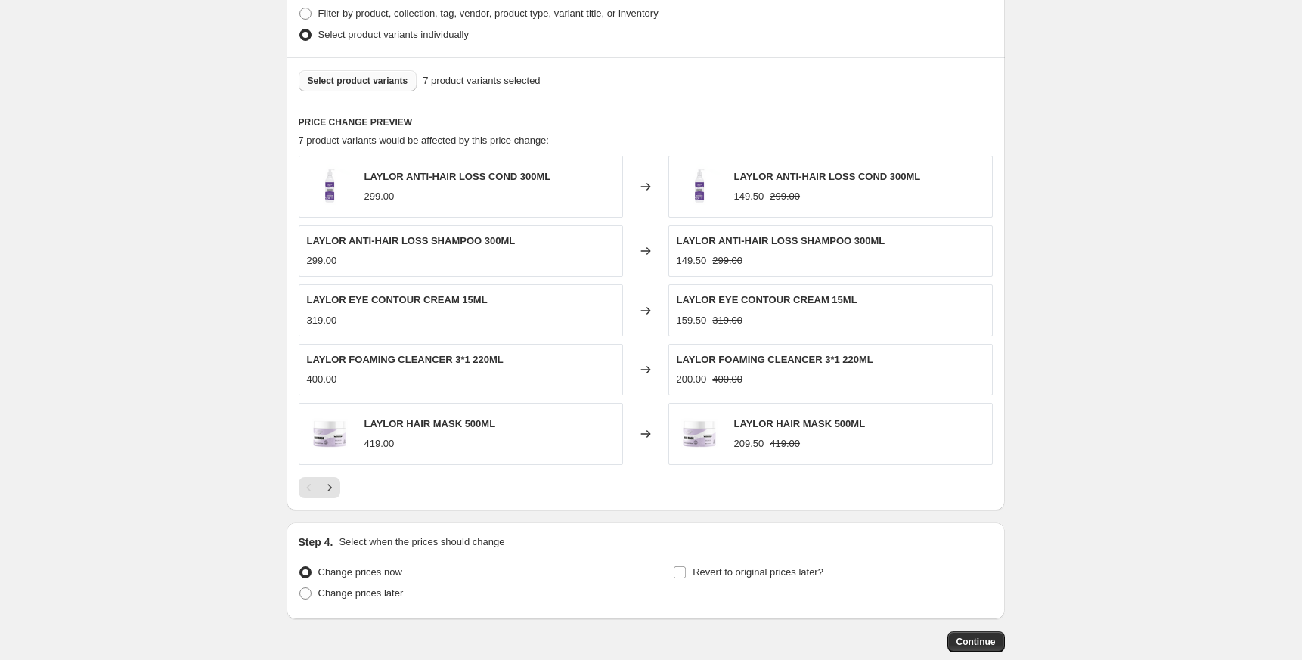
scroll to position [867, 0]
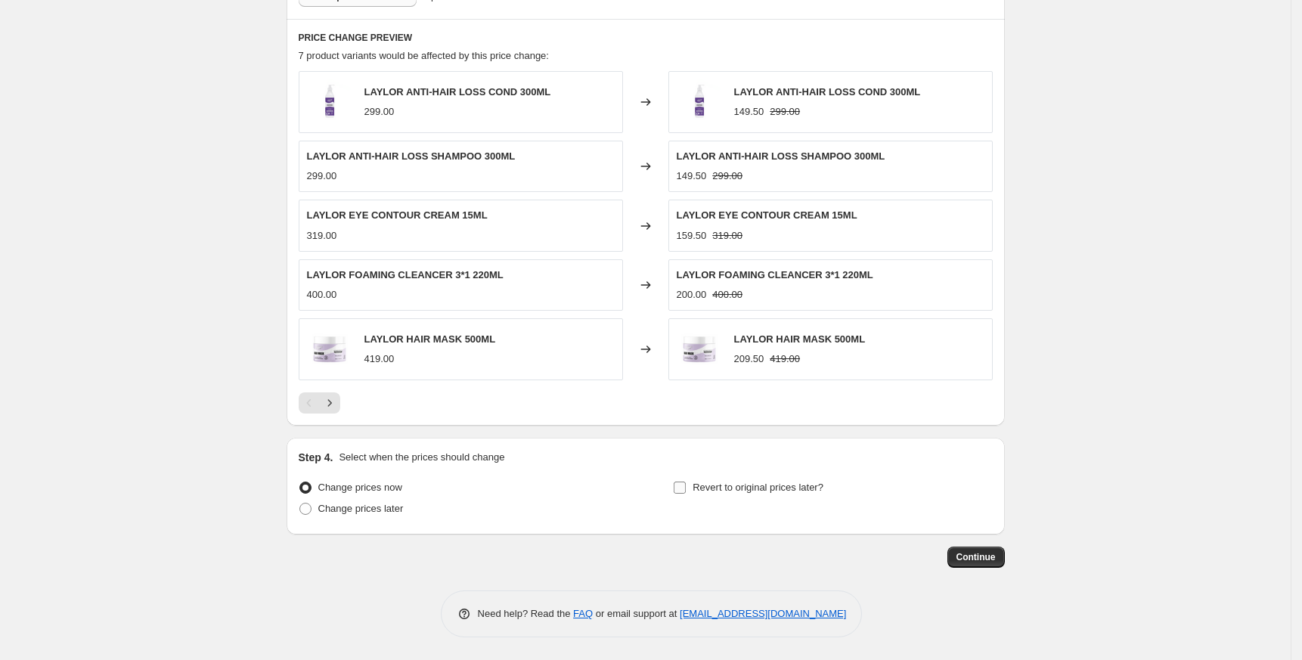
click at [717, 489] on span "Revert to original prices later?" at bounding box center [757, 486] width 131 height 11
click at [686, 489] on input "Revert to original prices later?" at bounding box center [679, 487] width 12 height 12
checkbox input "true"
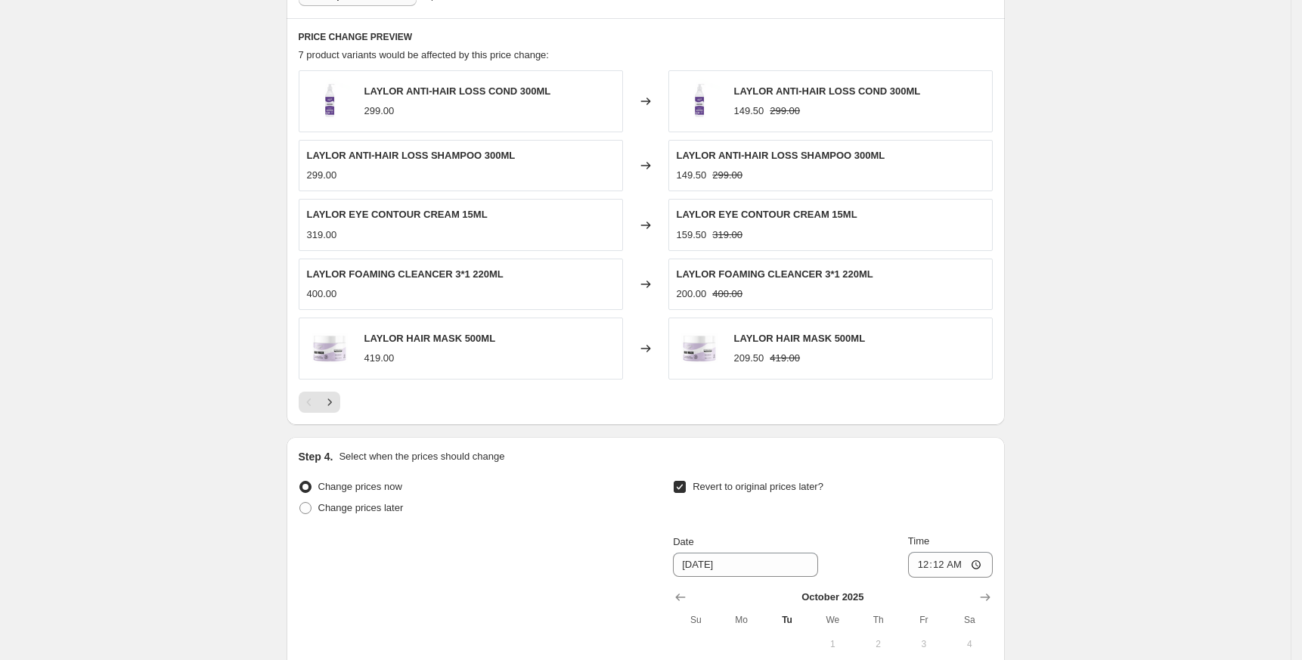
scroll to position [1126, 0]
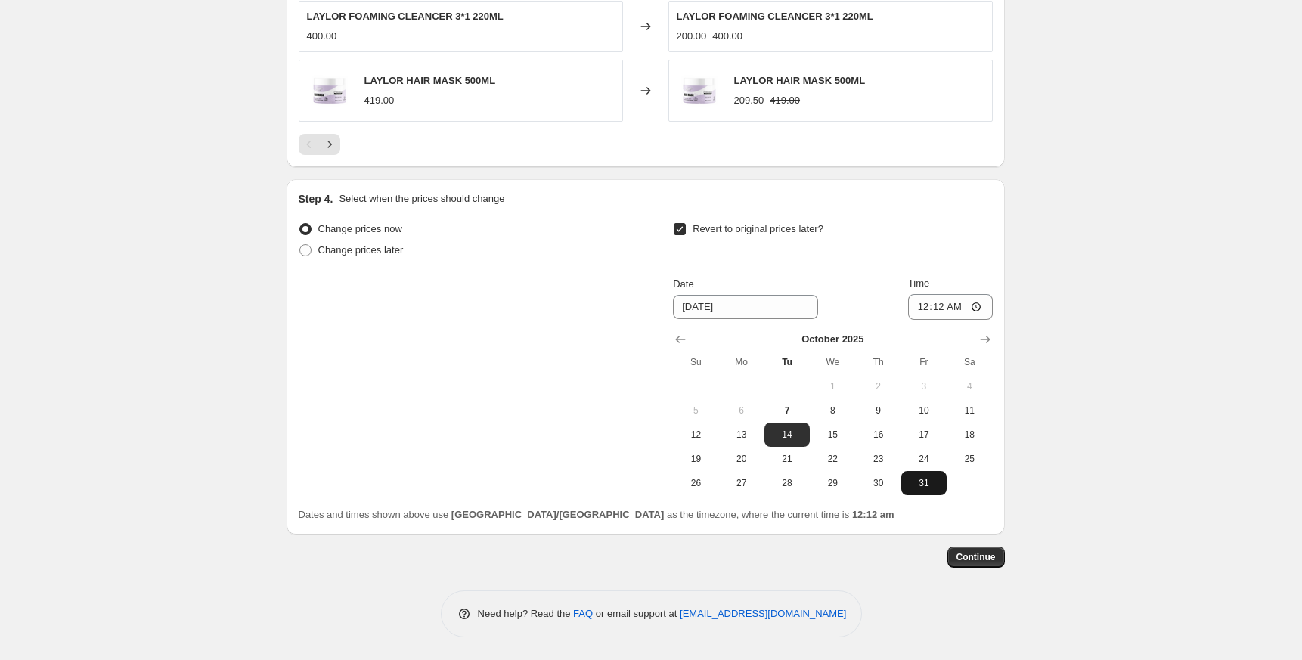
click at [926, 482] on span "31" at bounding box center [923, 483] width 33 height 12
type input "[DATE]"
click at [918, 306] on input "00:12" at bounding box center [950, 307] width 85 height 26
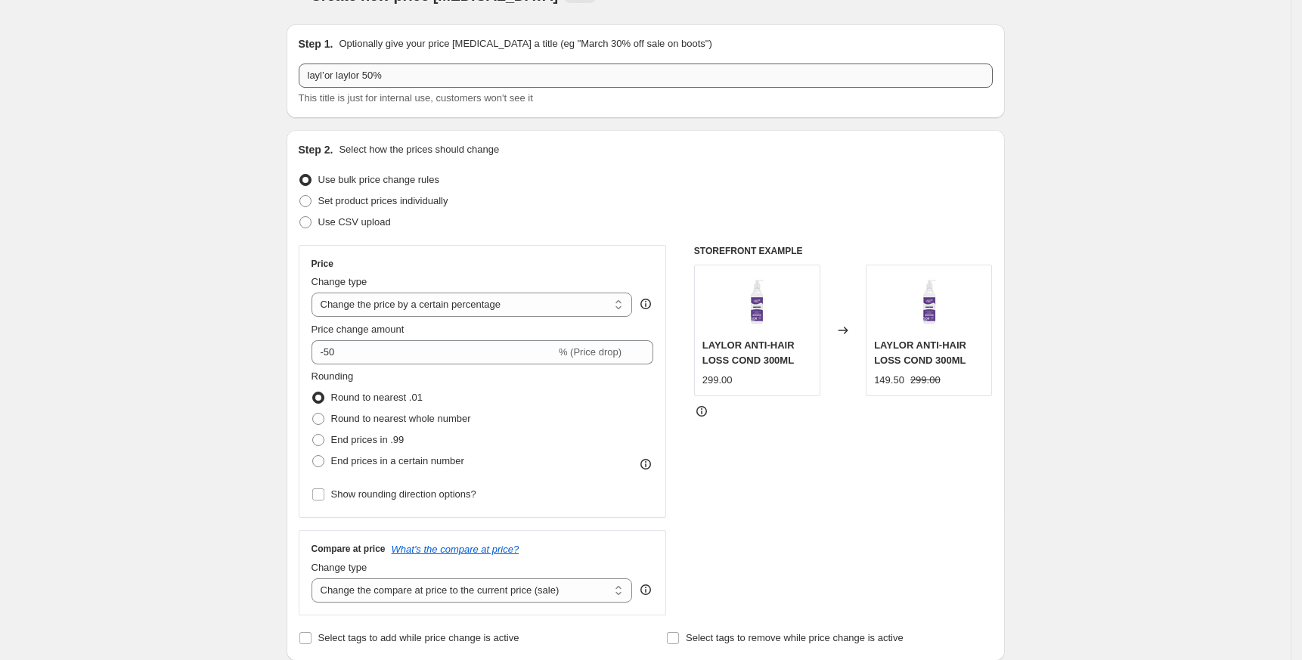
scroll to position [0, 0]
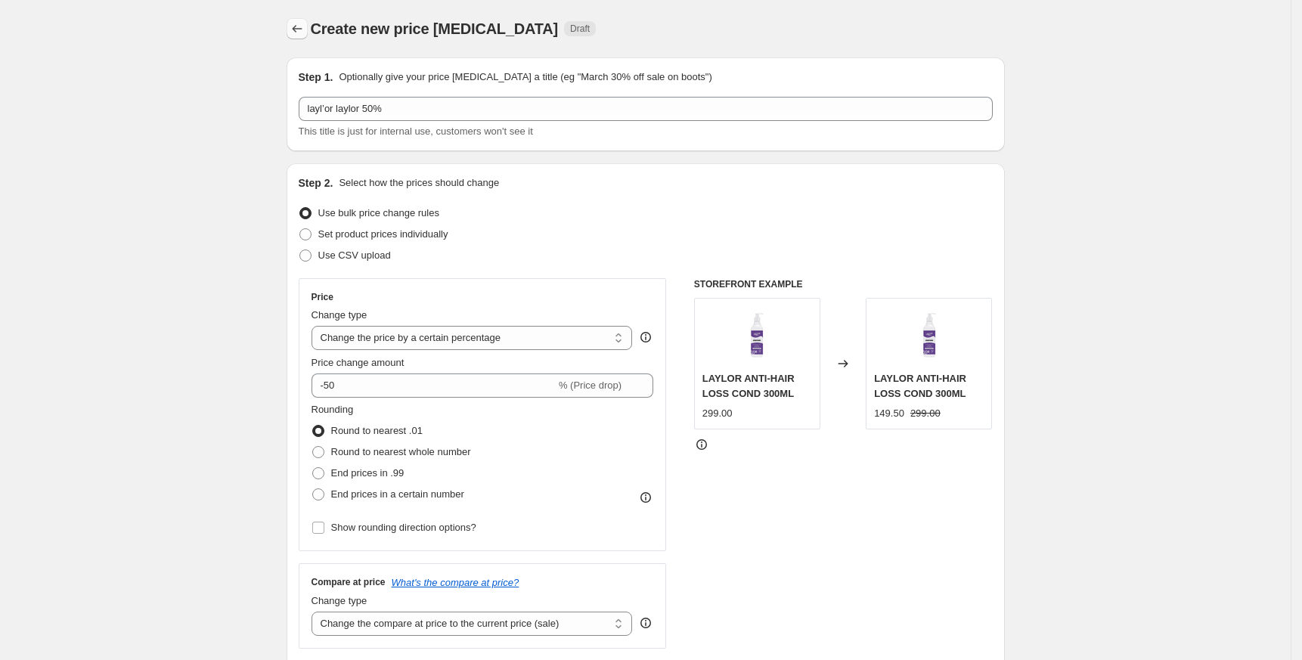
click at [295, 20] on button "Price change jobs" at bounding box center [296, 28] width 21 height 21
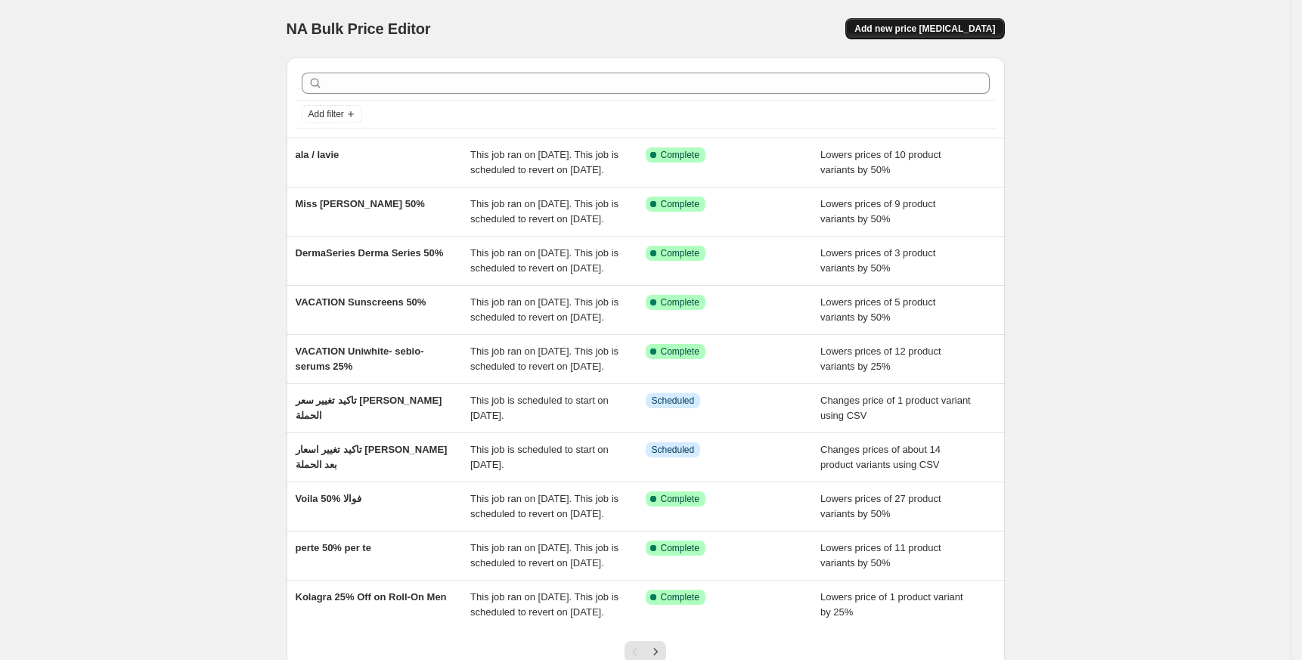
click at [898, 26] on span "Add new price [MEDICAL_DATA]" at bounding box center [924, 29] width 141 height 12
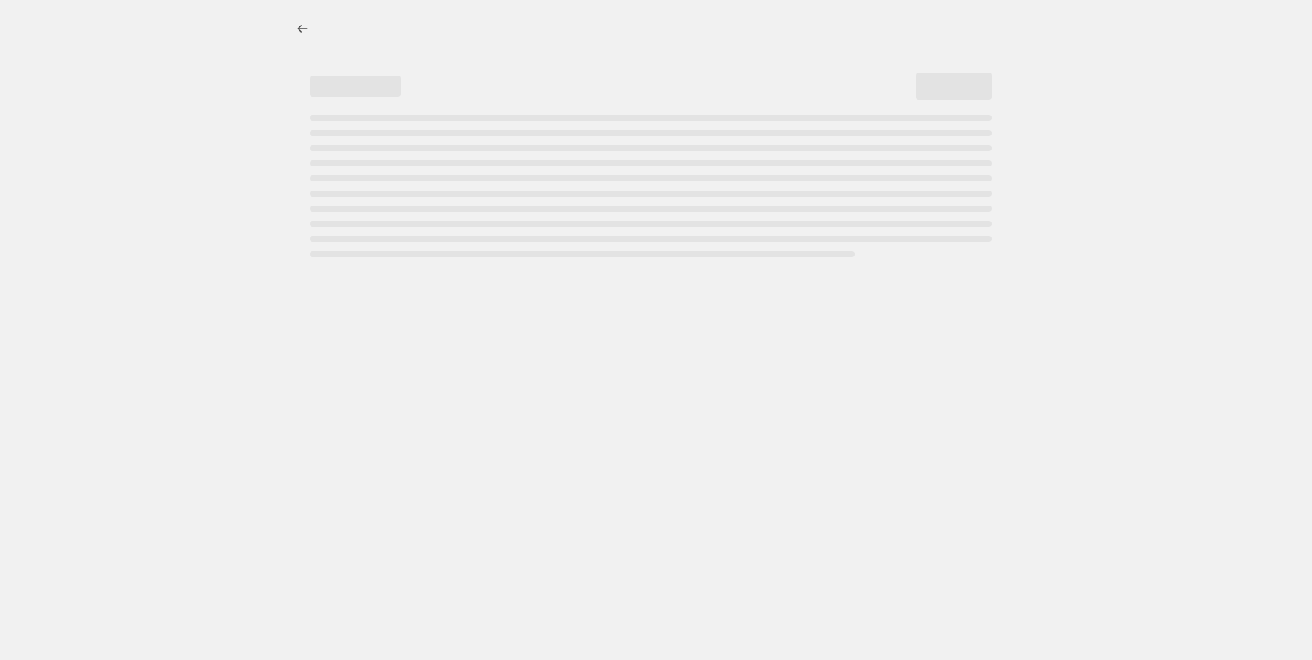
select select "percentage"
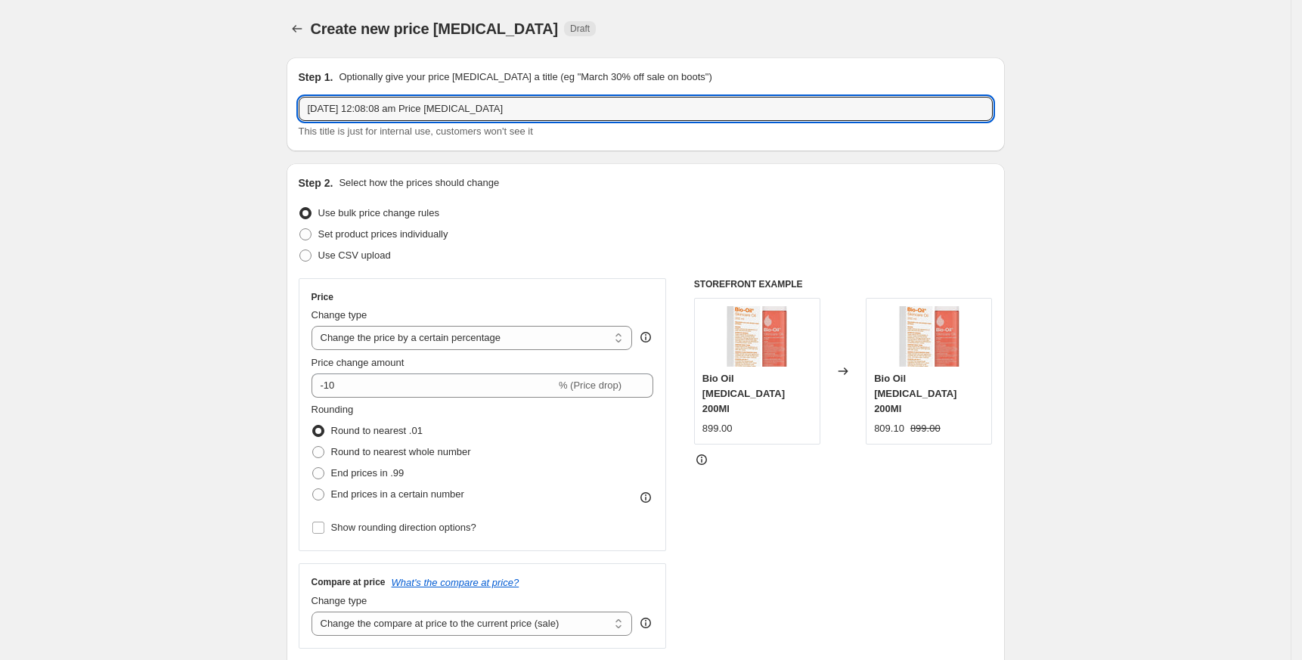
drag, startPoint x: 547, startPoint y: 107, endPoint x: -47, endPoint y: 107, distance: 594.1
click at [0, 107] on html "Home Settings Plans Skip to content Create new price [MEDICAL_DATA]. This page …" at bounding box center [651, 330] width 1302 height 660
paste input "flair"
type input "flair 50%"
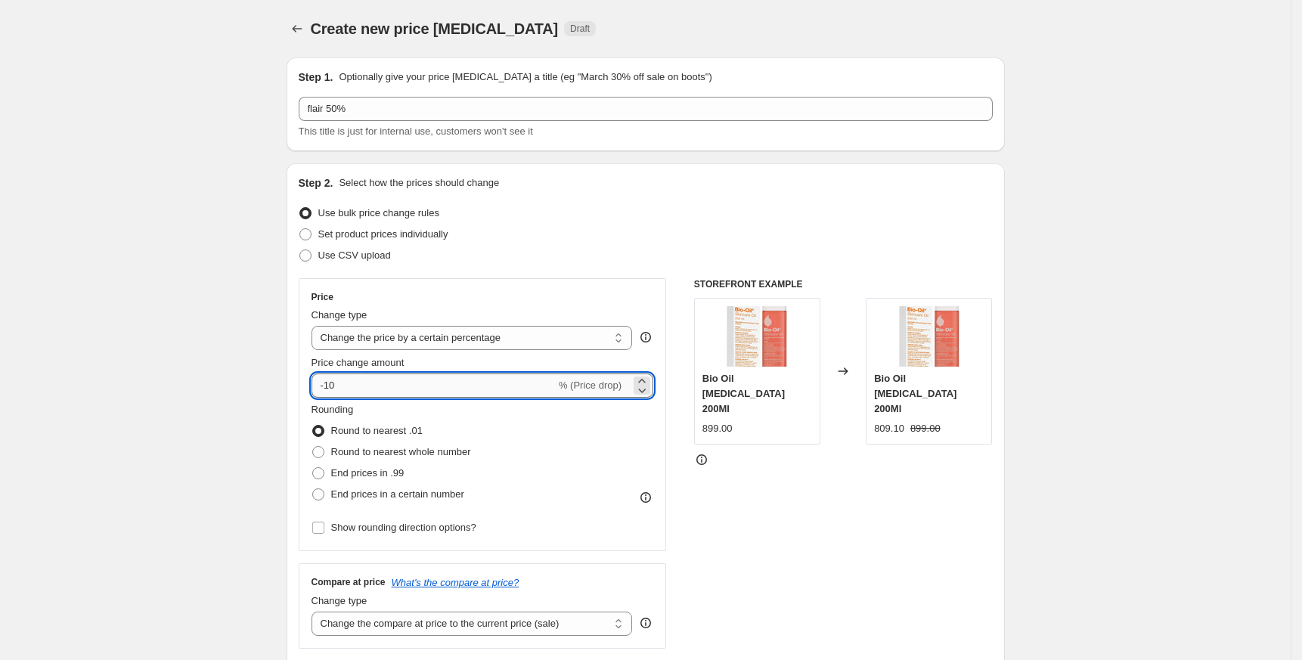
drag, startPoint x: 334, startPoint y: 383, endPoint x: 407, endPoint y: 388, distance: 72.7
click at [407, 388] on input "-10" at bounding box center [433, 385] width 244 height 24
type input "-1"
type input "-50"
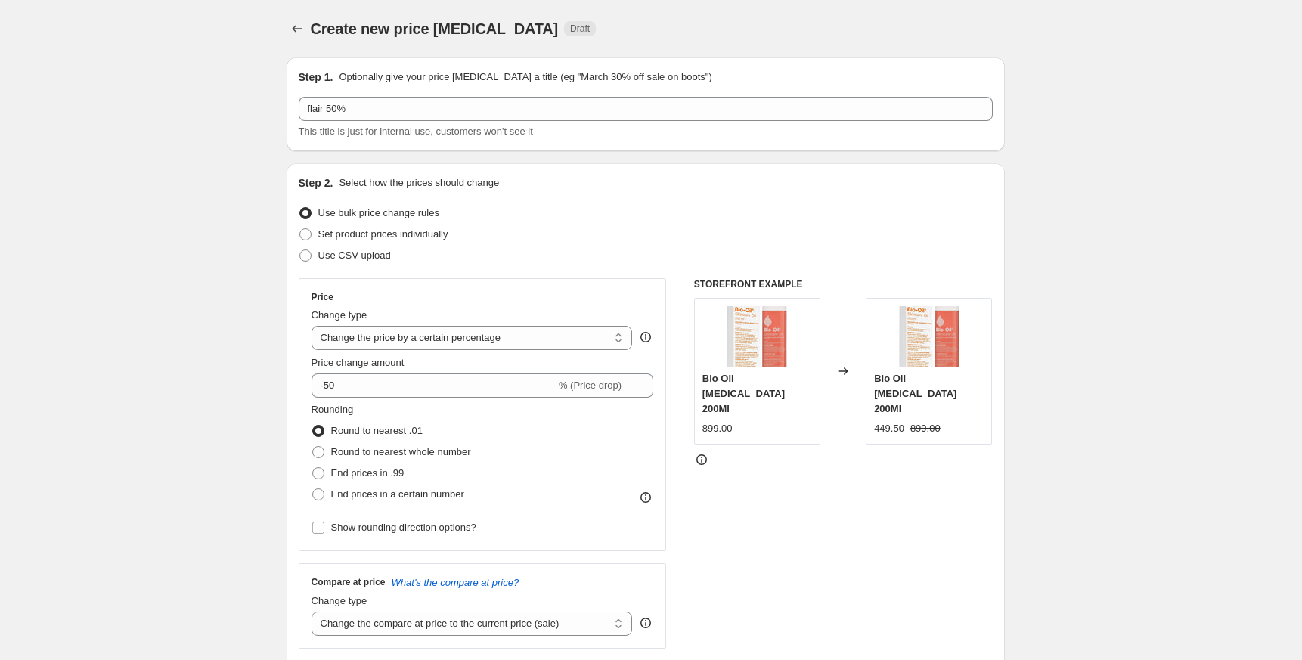
scroll to position [403, 0]
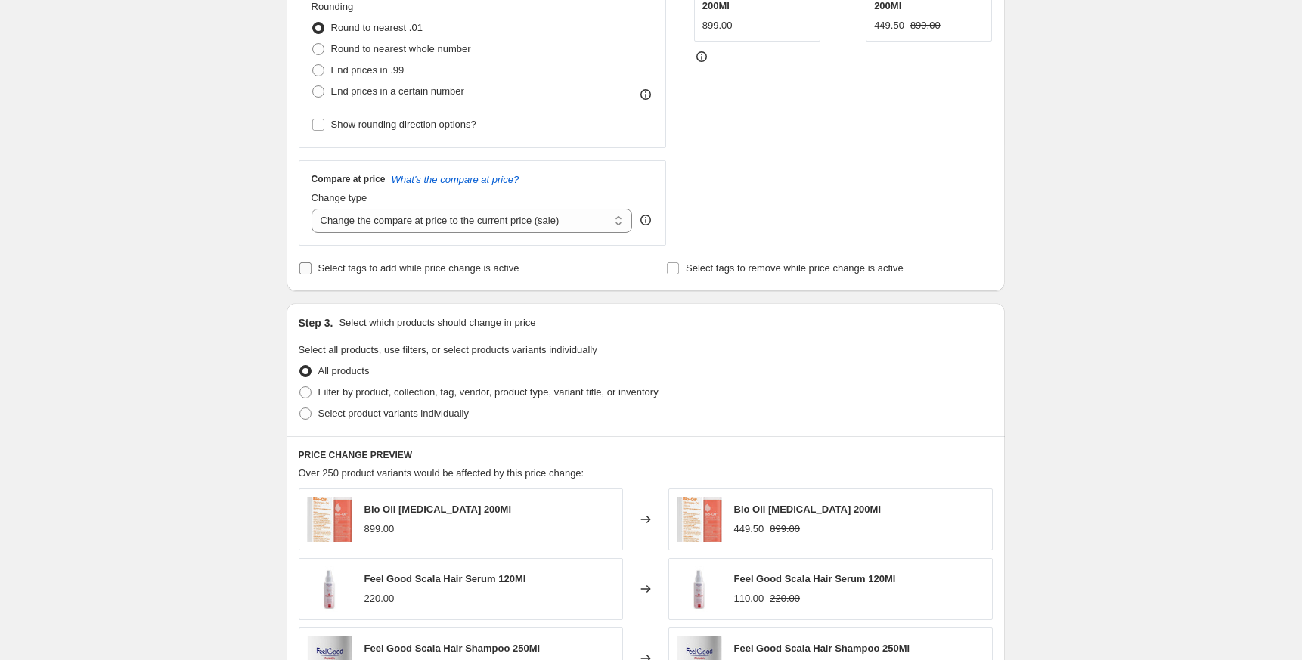
click at [385, 273] on span "Select tags to add while price change is active" at bounding box center [418, 267] width 201 height 11
click at [311, 273] on input "Select tags to add while price change is active" at bounding box center [305, 268] width 12 height 12
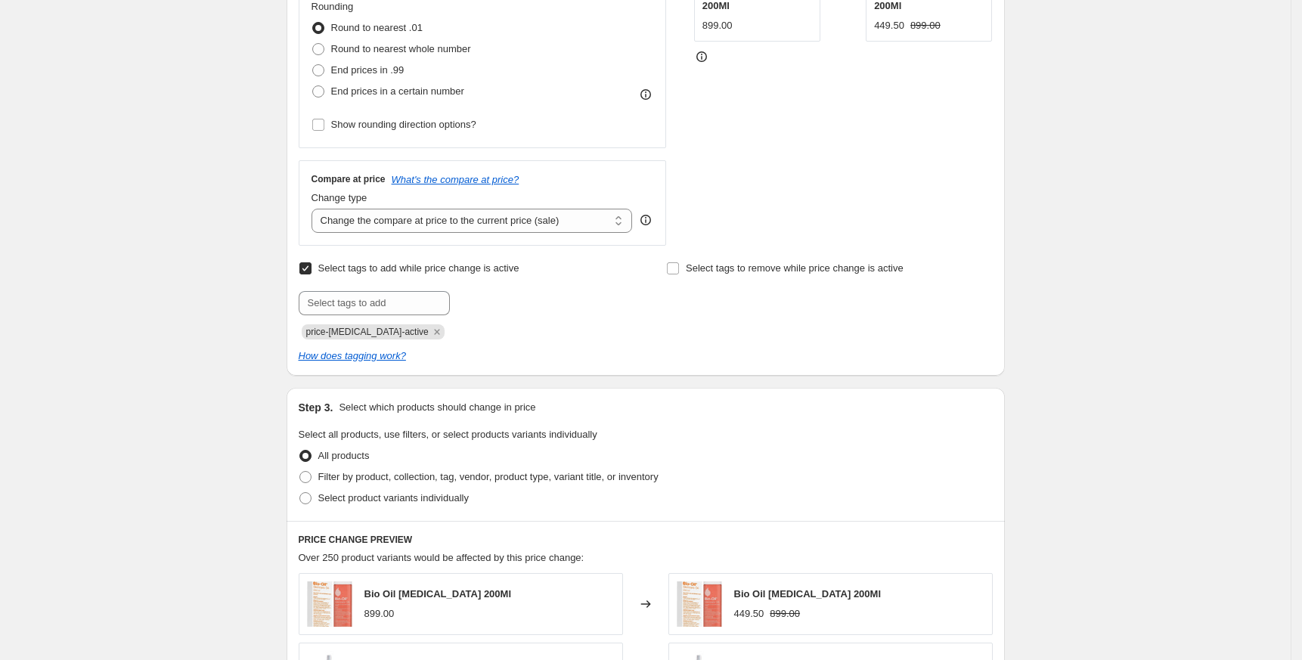
click at [451, 265] on span "Select tags to add while price change is active" at bounding box center [418, 267] width 201 height 11
click at [311, 265] on input "Select tags to add while price change is active" at bounding box center [305, 268] width 12 height 12
checkbox input "false"
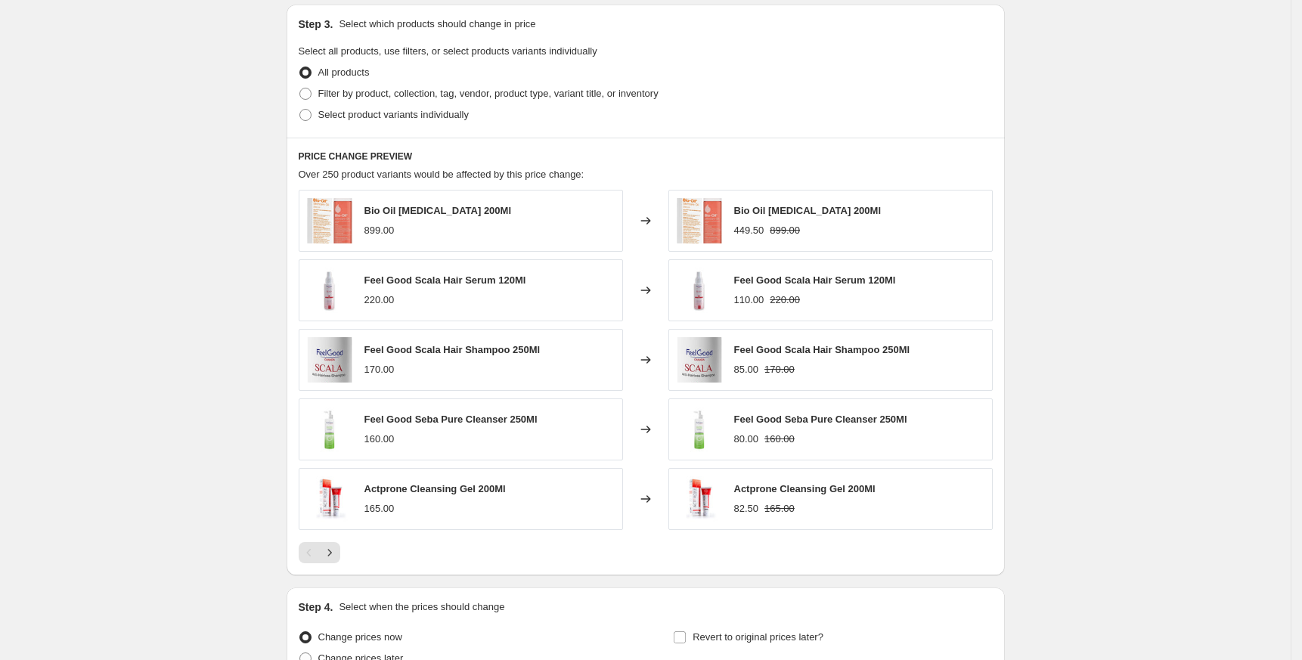
scroll to position [705, 0]
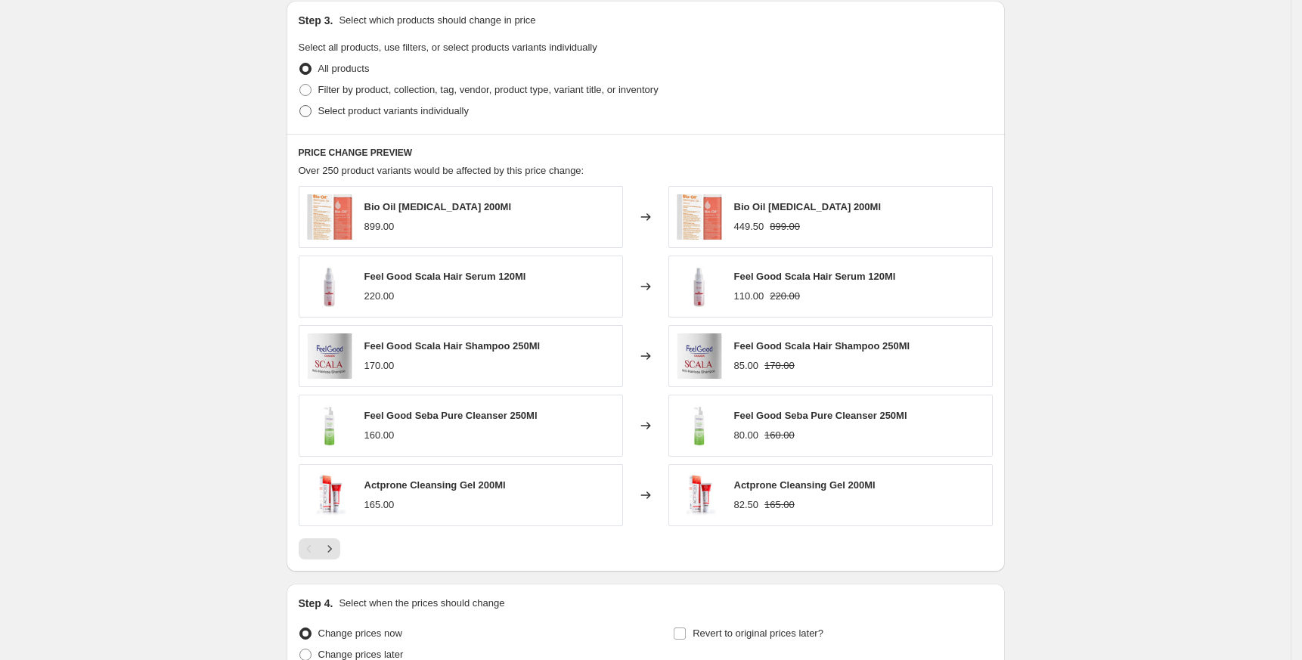
click at [401, 116] on span "Select product variants individually" at bounding box center [393, 110] width 150 height 11
click at [300, 106] on input "Select product variants individually" at bounding box center [299, 105] width 1 height 1
radio input "true"
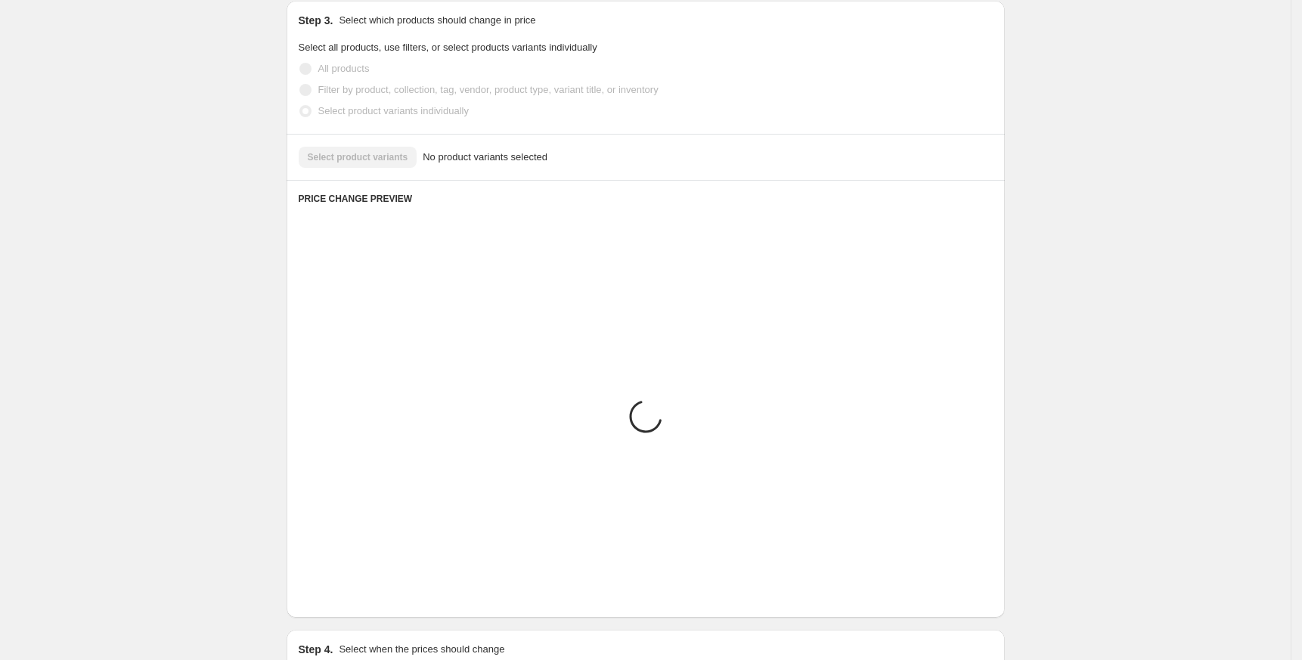
scroll to position [516, 0]
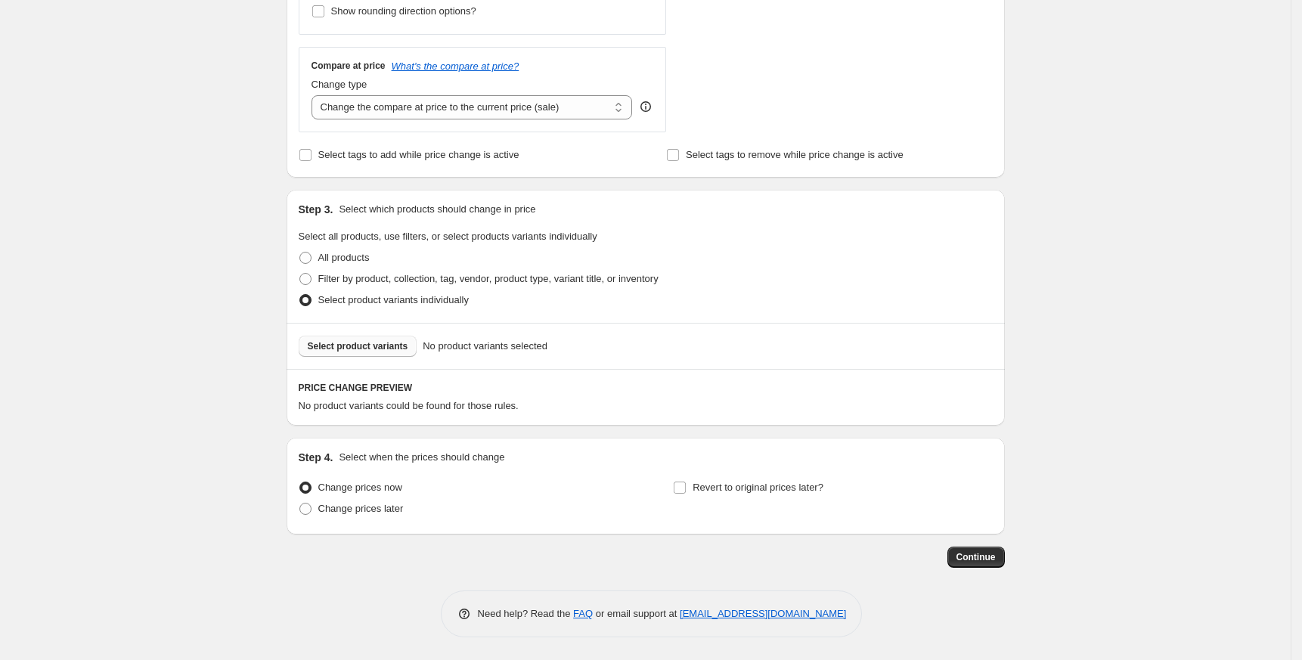
click at [366, 341] on span "Select product variants" at bounding box center [358, 346] width 101 height 12
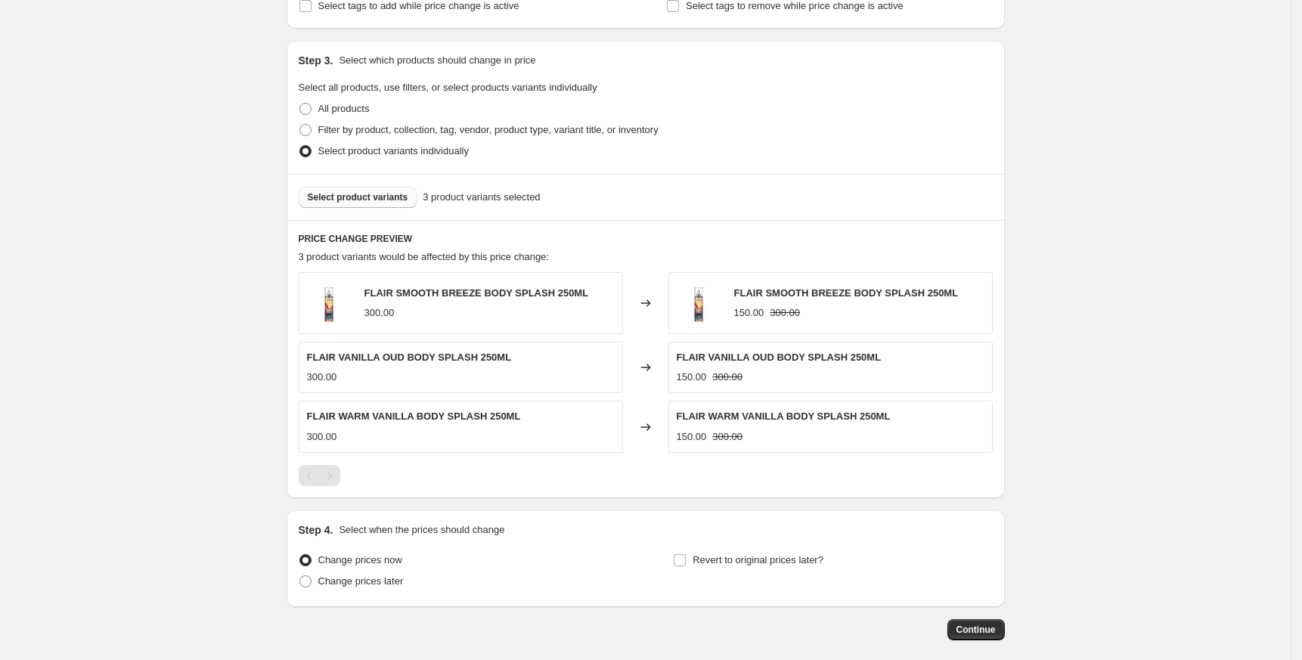
scroll to position [738, 0]
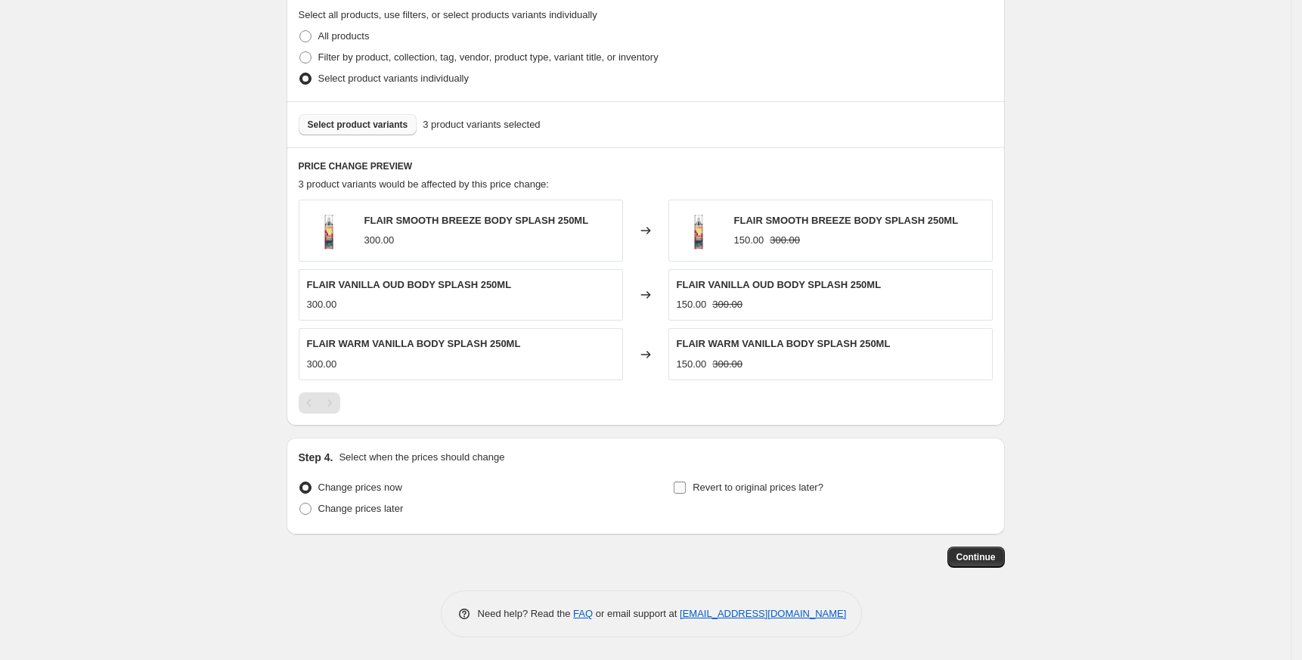
drag, startPoint x: 769, startPoint y: 482, endPoint x: 777, endPoint y: 493, distance: 13.5
click at [769, 485] on span "Revert to original prices later?" at bounding box center [757, 486] width 131 height 11
click at [686, 485] on input "Revert to original prices later?" at bounding box center [679, 487] width 12 height 12
checkbox input "true"
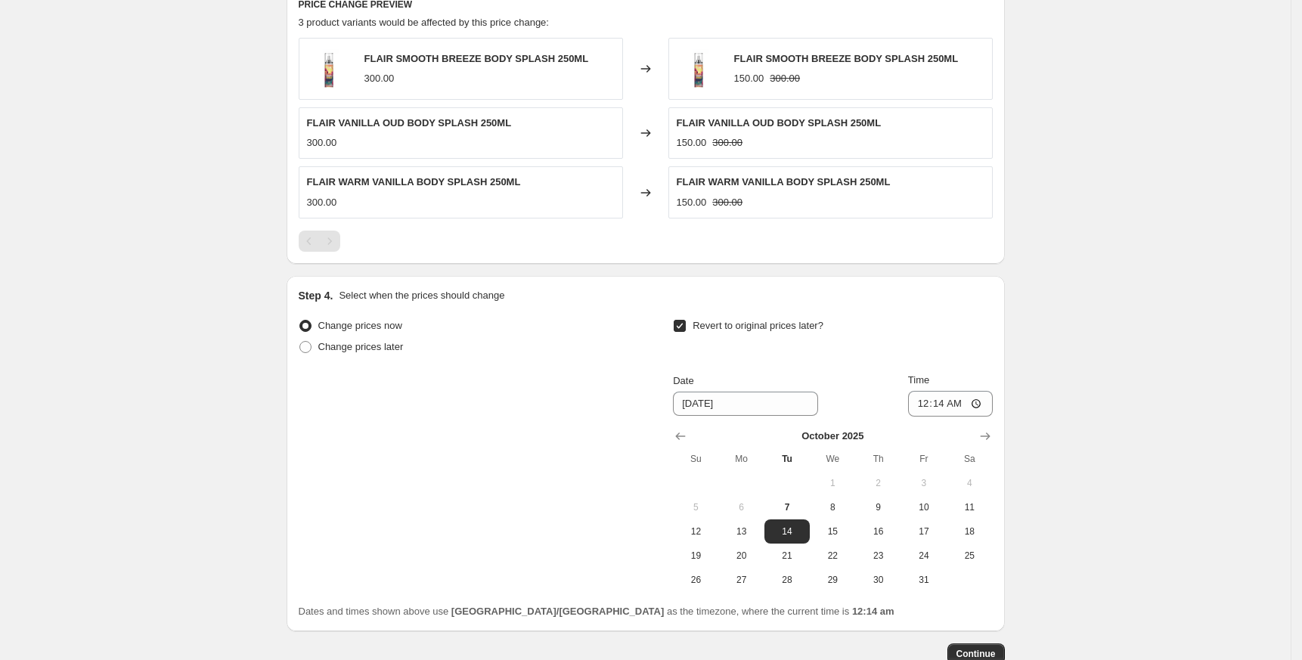
scroll to position [997, 0]
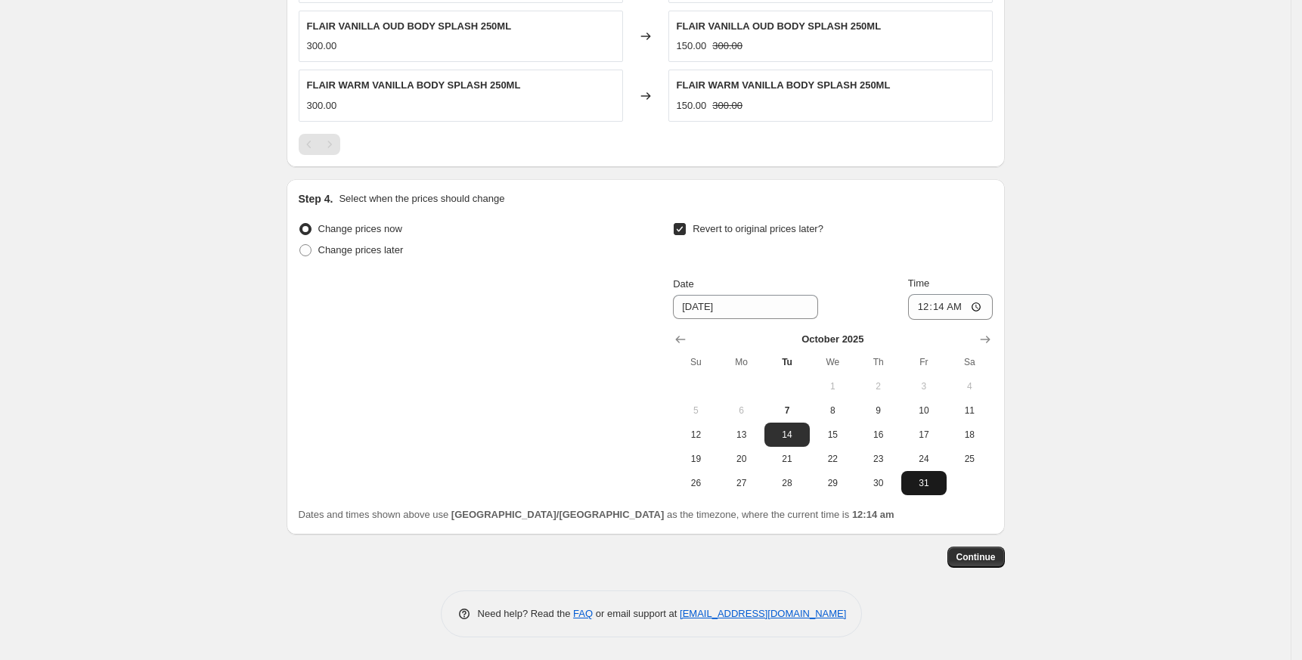
click at [933, 488] on span "31" at bounding box center [923, 483] width 33 height 12
type input "[DATE]"
click at [918, 299] on input "00:14" at bounding box center [950, 307] width 85 height 26
type input "23:45"
click at [971, 559] on span "Continue" at bounding box center [975, 557] width 39 height 12
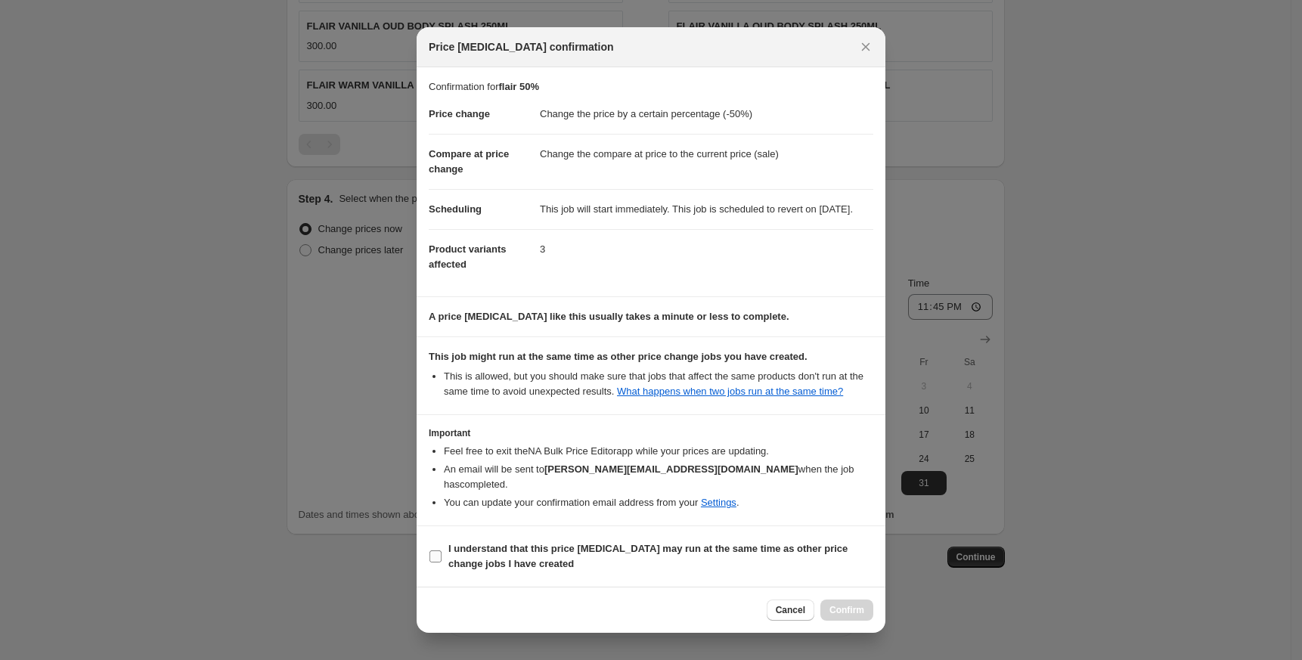
click at [522, 547] on b "I understand that this price [MEDICAL_DATA] may run at the same time as other p…" at bounding box center [647, 556] width 399 height 26
click at [441, 550] on input "I understand that this price [MEDICAL_DATA] may run at the same time as other p…" at bounding box center [435, 556] width 12 height 12
checkbox input "true"
click at [862, 606] on span "Confirm" at bounding box center [846, 610] width 35 height 12
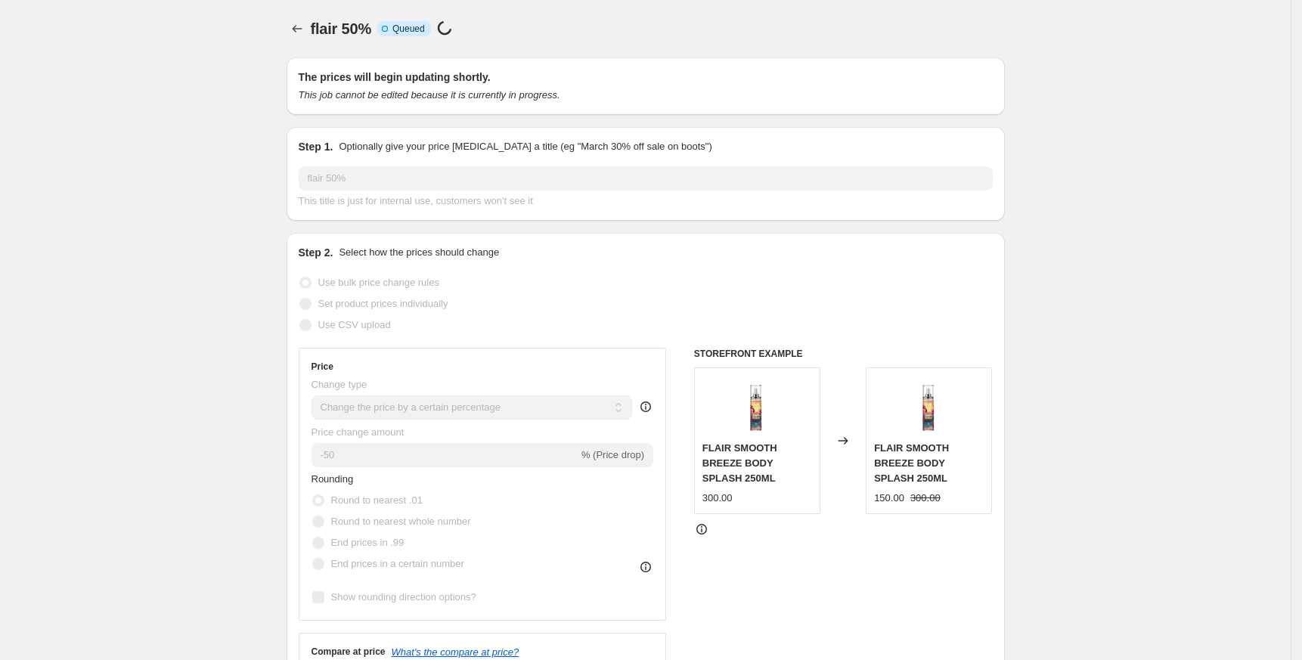
scroll to position [997, 0]
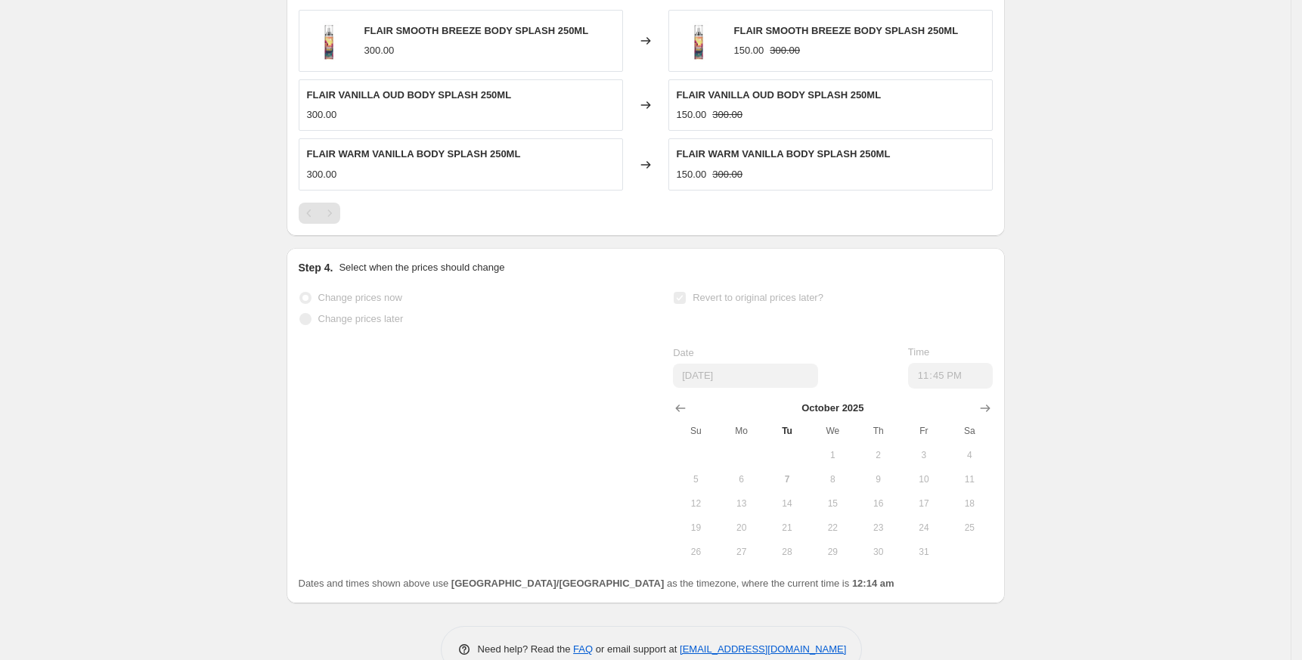
select select "percentage"
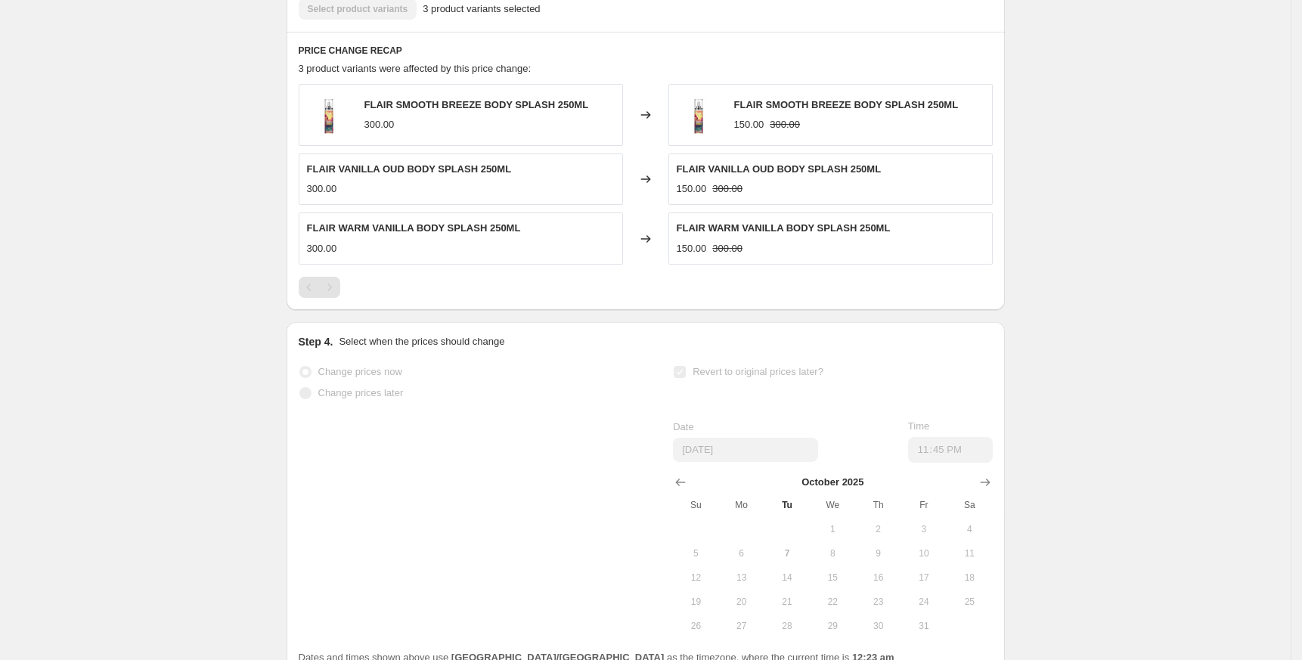
scroll to position [0, 0]
